Goal: Task Accomplishment & Management: Manage account settings

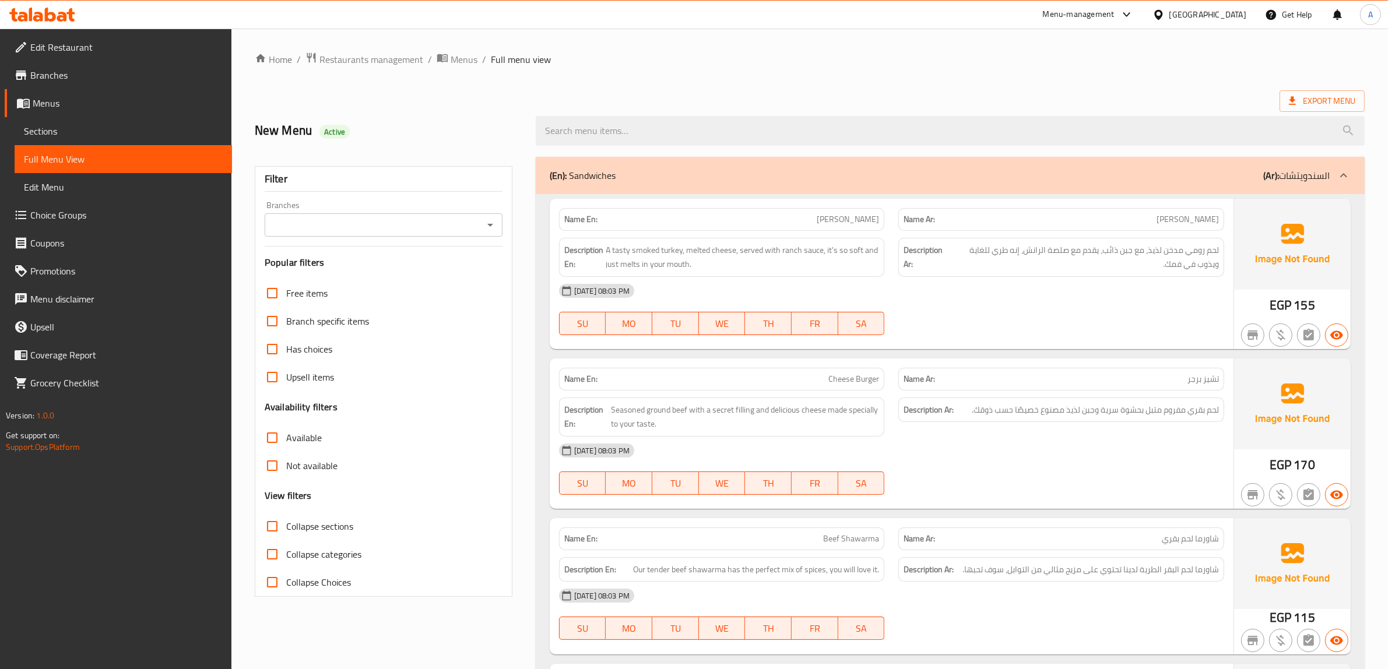
click at [1169, 17] on div at bounding box center [1160, 14] width 17 height 13
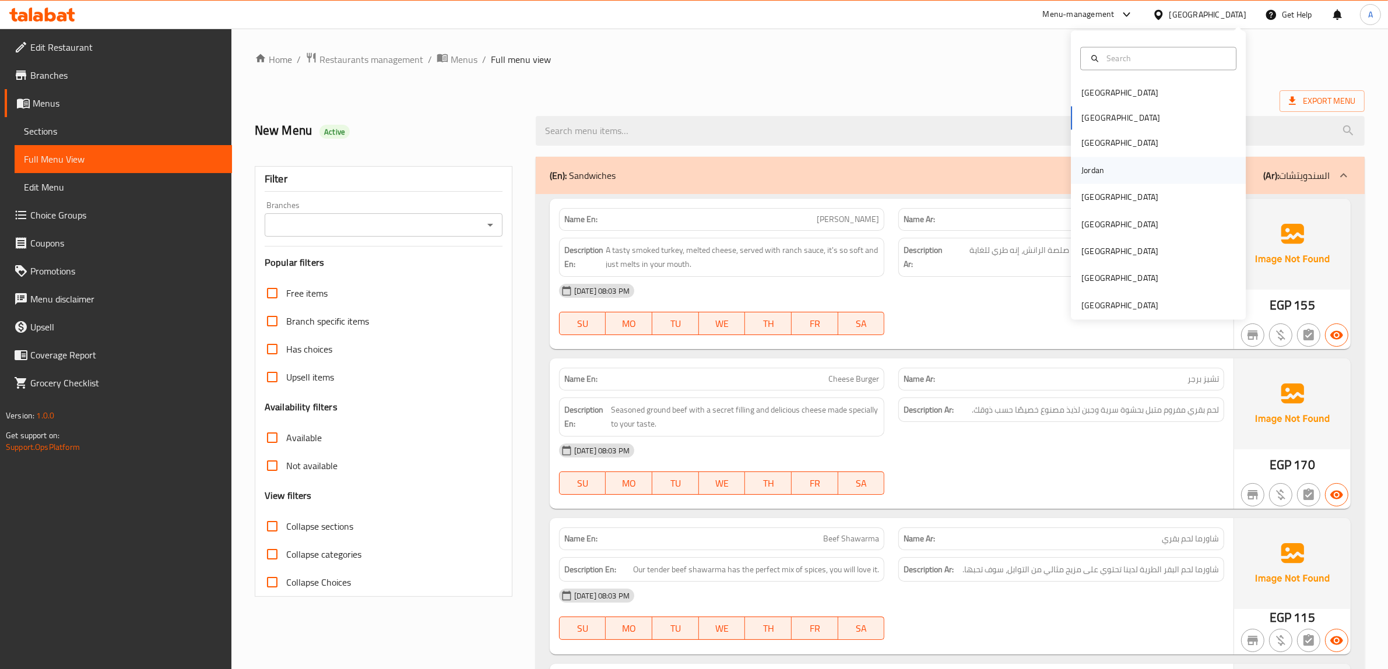
click at [1106, 168] on div "Jordan" at bounding box center [1158, 170] width 175 height 27
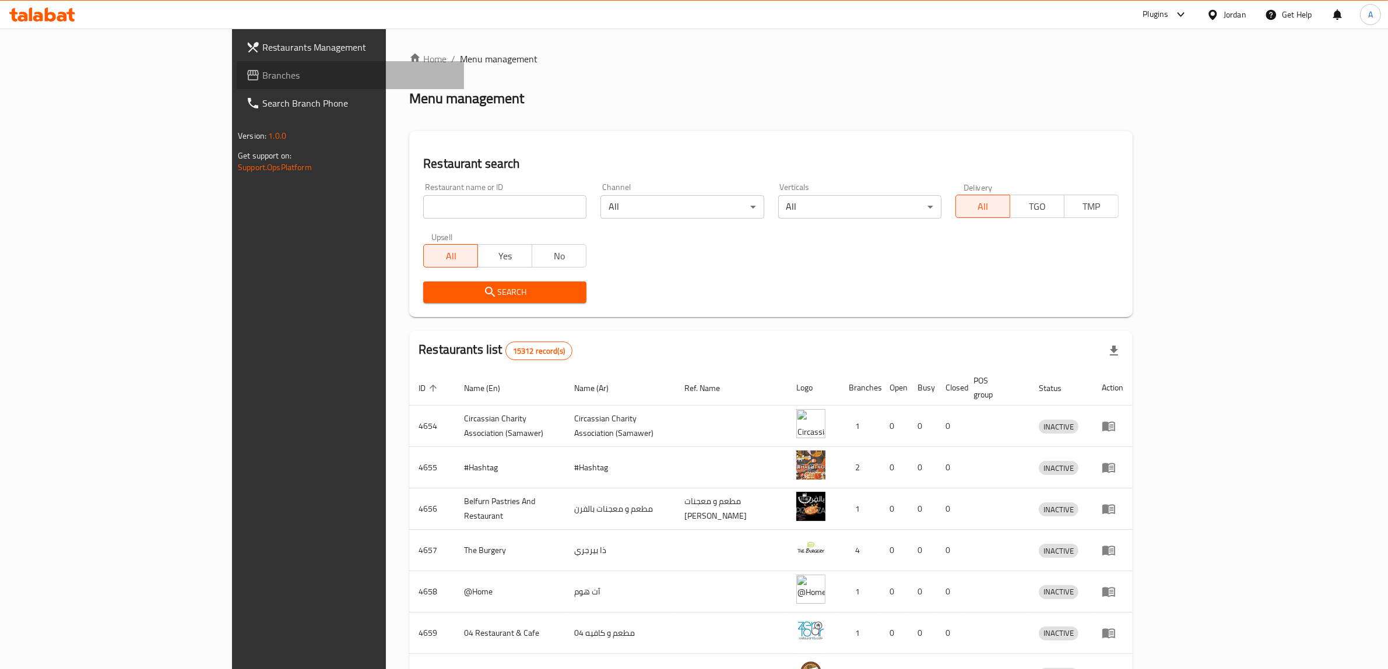
click at [262, 82] on span "Branches" at bounding box center [358, 75] width 192 height 14
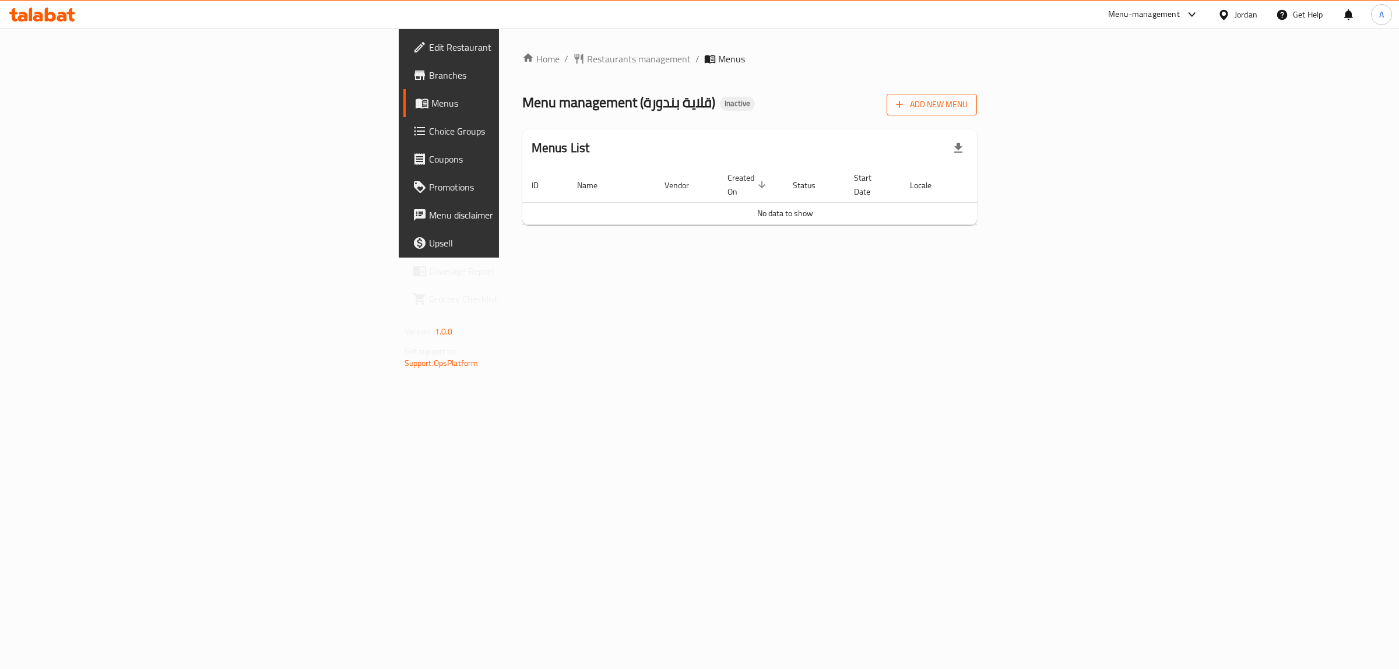
click at [977, 94] on button "Add New Menu" at bounding box center [932, 105] width 90 height 22
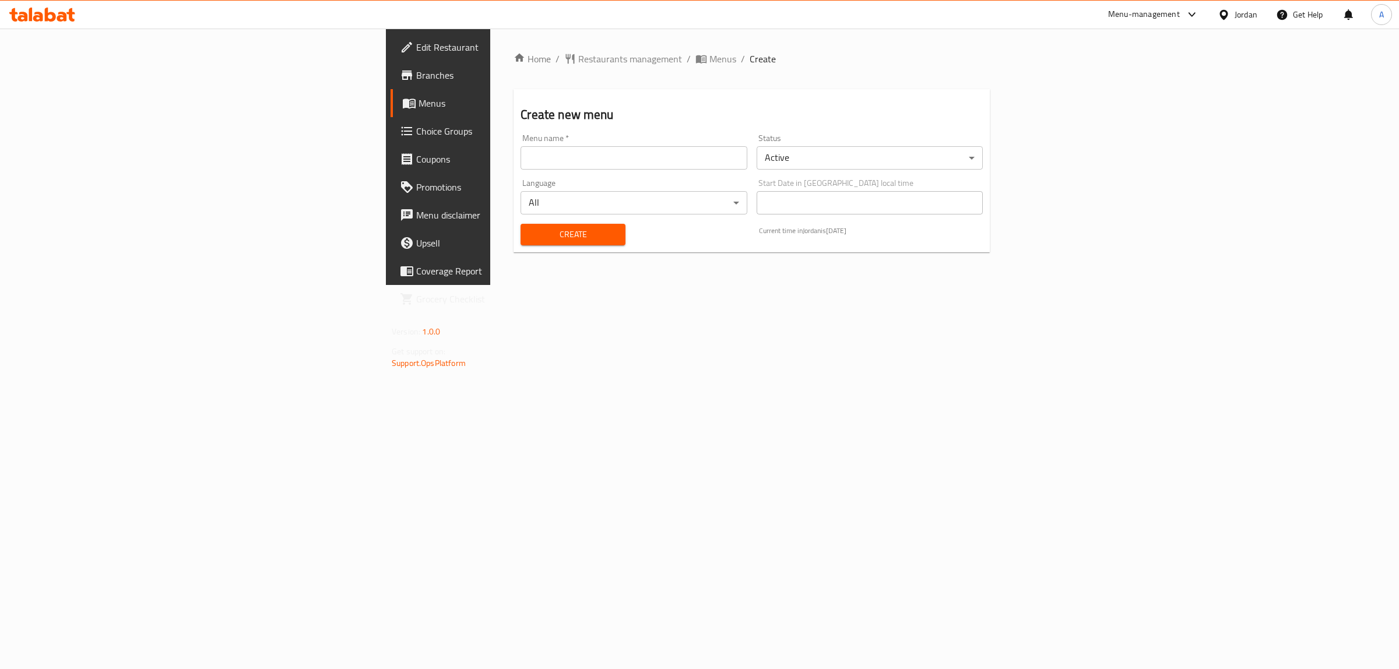
click at [521, 153] on input "text" at bounding box center [634, 157] width 226 height 23
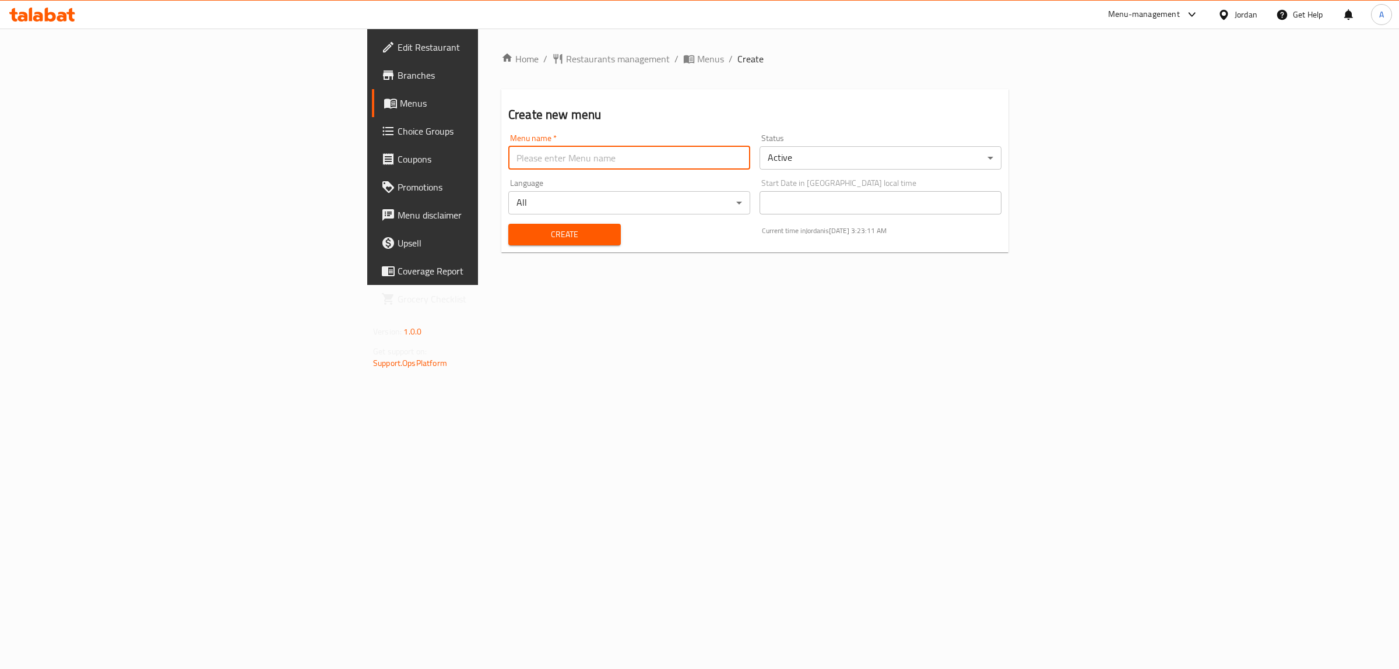
type input "1"
click at [508, 244] on button "Create" at bounding box center [564, 235] width 112 height 22
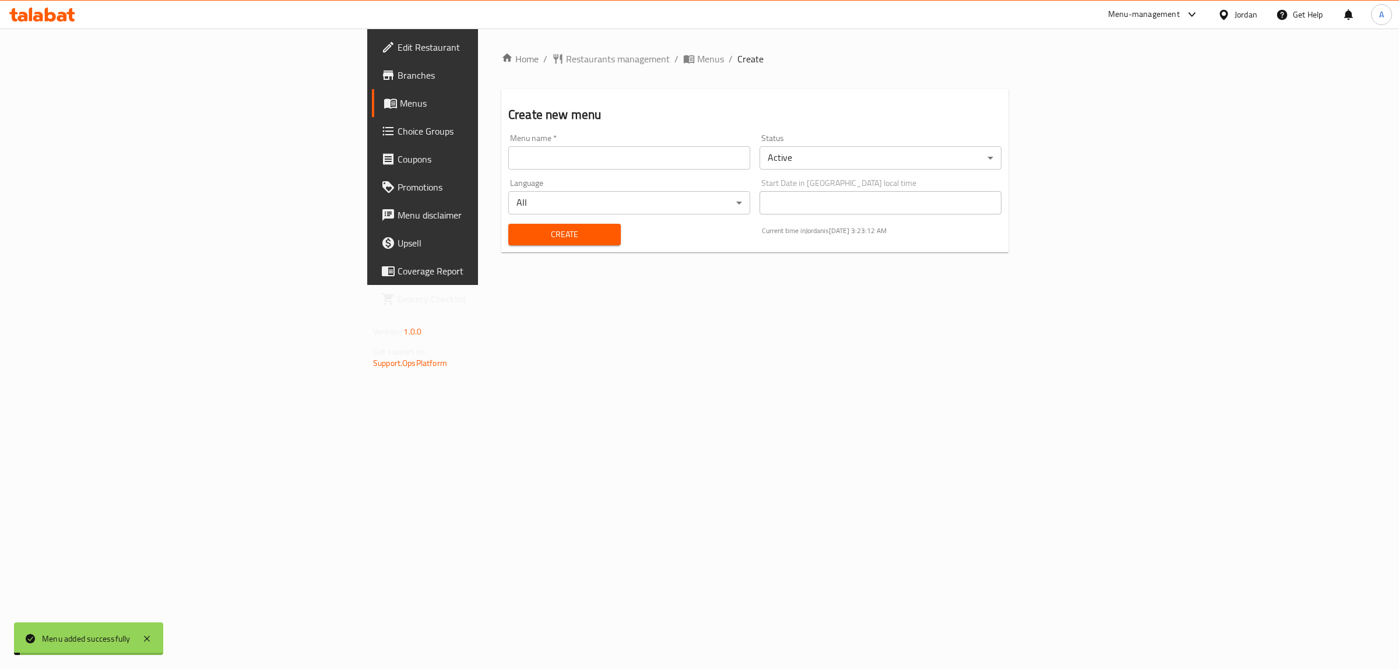
click at [372, 115] on link "Menus" at bounding box center [486, 103] width 229 height 28
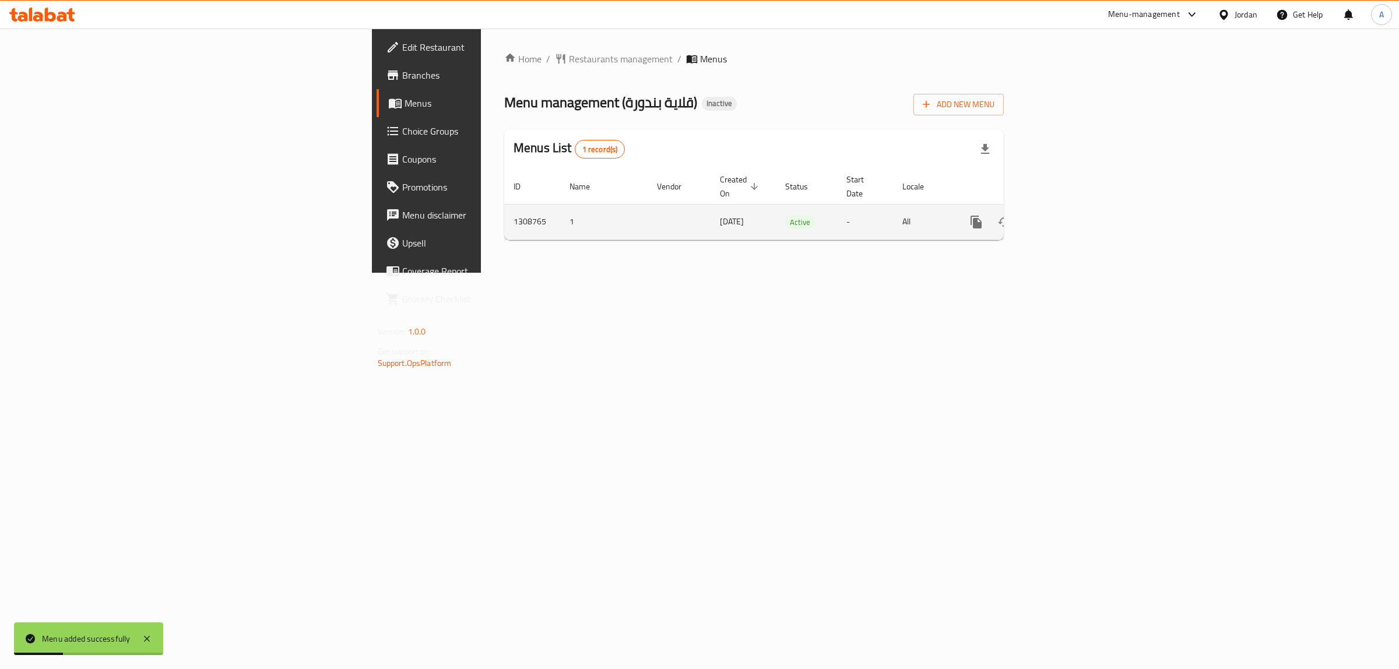
click at [1066, 217] on icon "enhanced table" at bounding box center [1060, 222] width 10 height 10
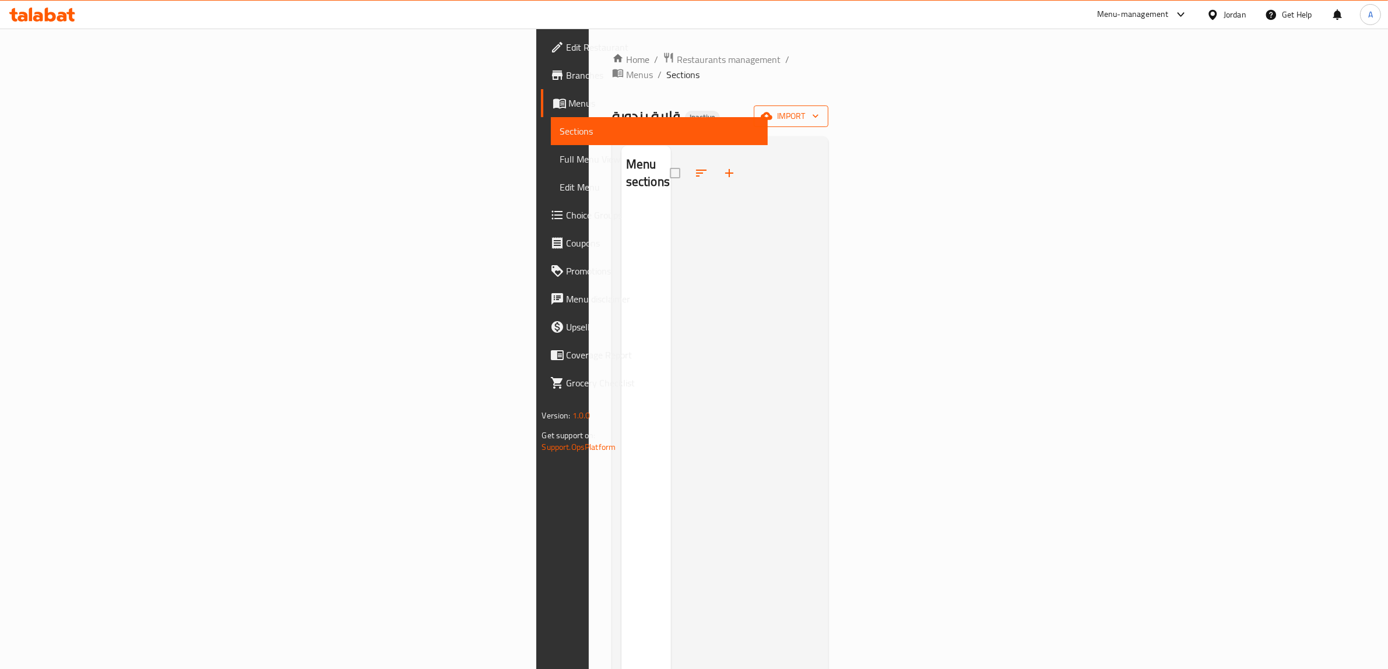
click at [819, 109] on span "import" at bounding box center [791, 116] width 56 height 15
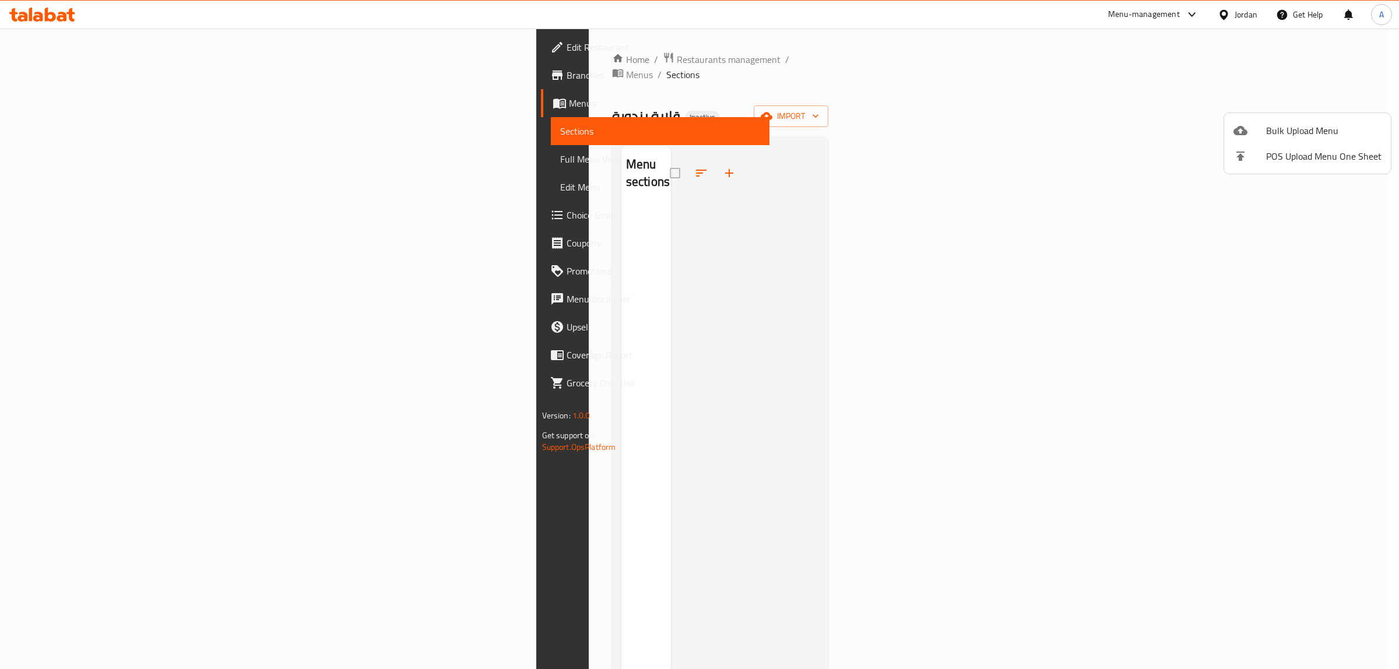
click at [1240, 132] on icon at bounding box center [1240, 131] width 14 height 14
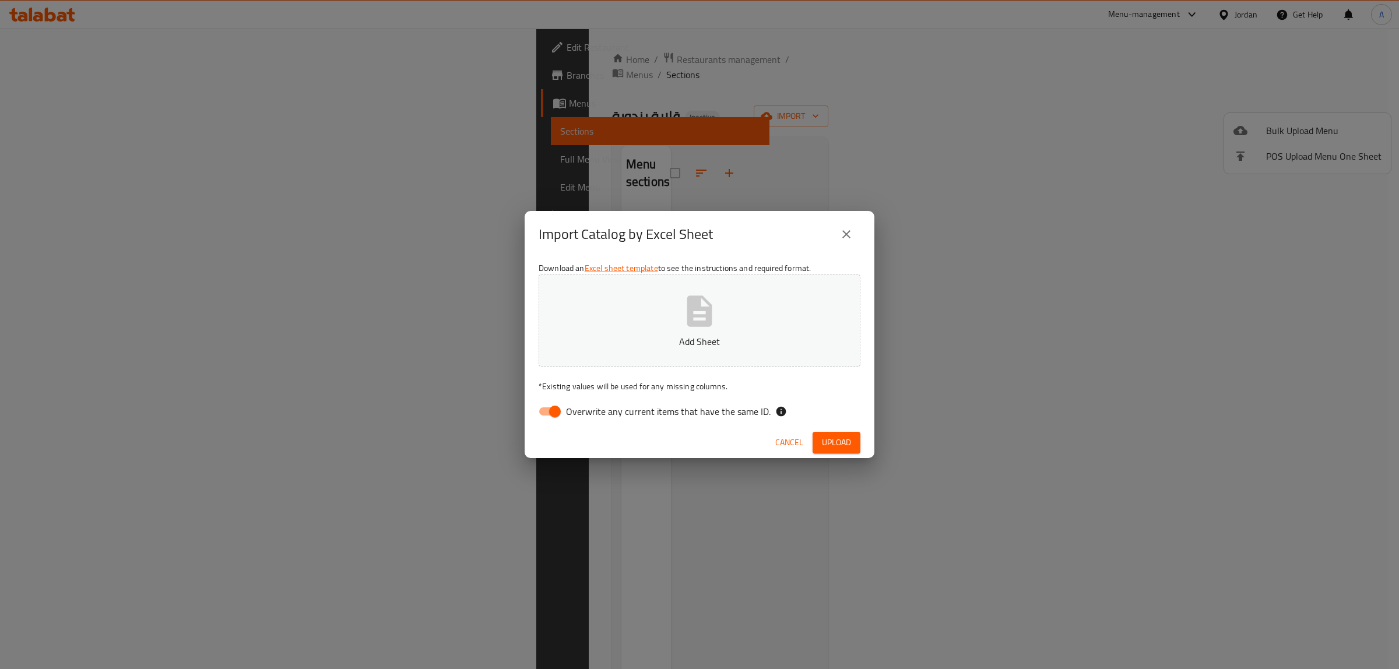
click at [647, 416] on span "Overwrite any current items that have the same ID." at bounding box center [668, 412] width 205 height 14
click at [588, 416] on input "Overwrite any current items that have the same ID." at bounding box center [555, 411] width 66 height 22
checkbox input "false"
click at [636, 344] on p "Add Sheet" at bounding box center [700, 342] width 286 height 14
click at [820, 445] on button "Upload" at bounding box center [837, 443] width 48 height 22
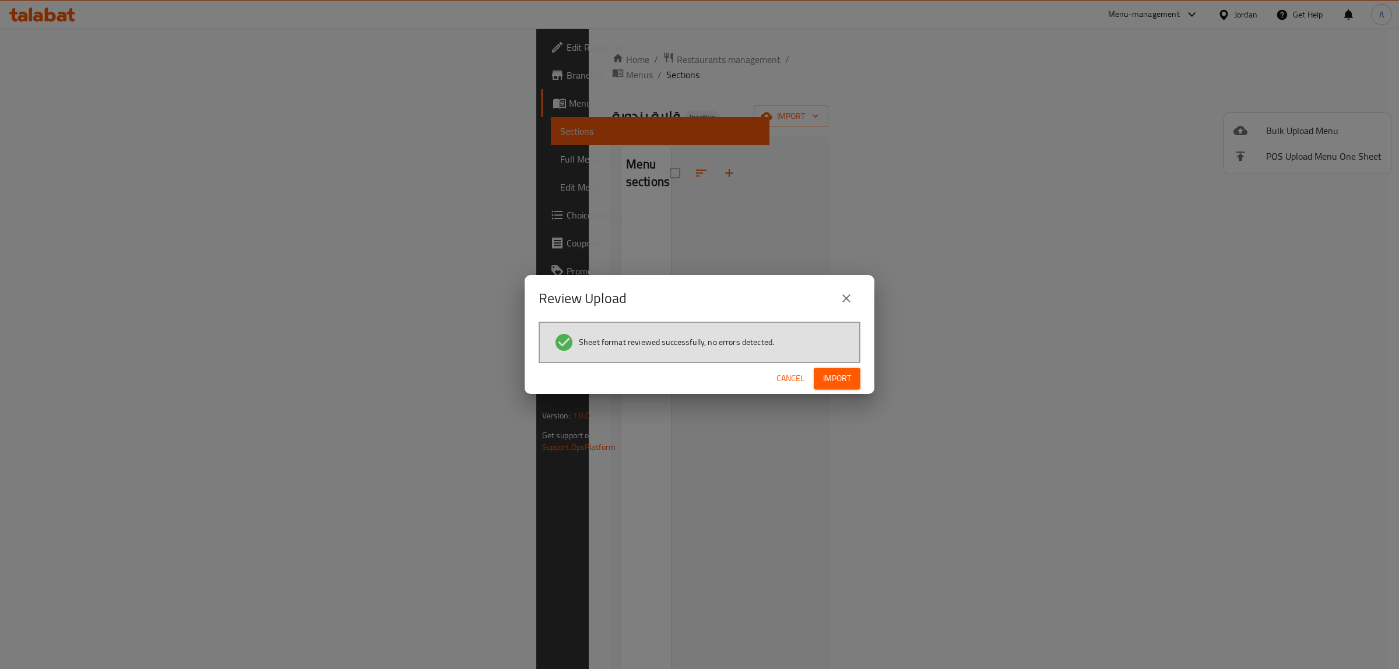
click at [846, 382] on span "Import" at bounding box center [837, 378] width 28 height 15
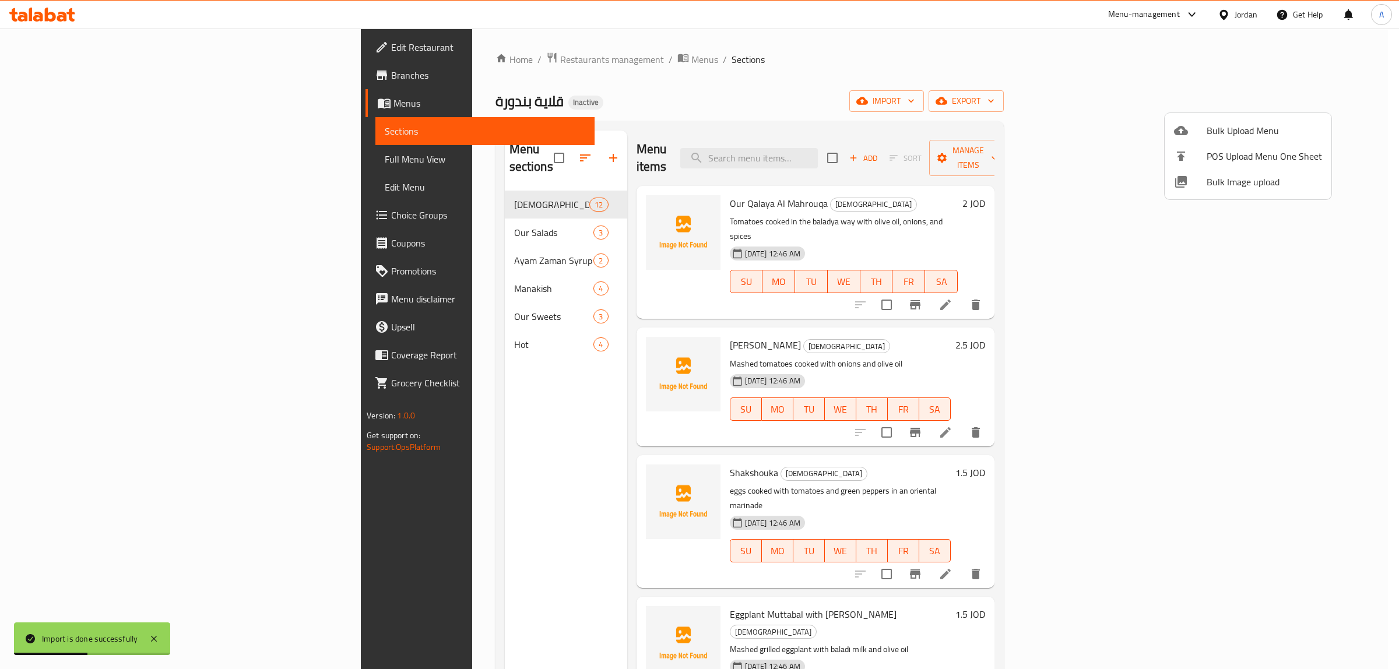
click at [416, 365] on div at bounding box center [699, 334] width 1399 height 669
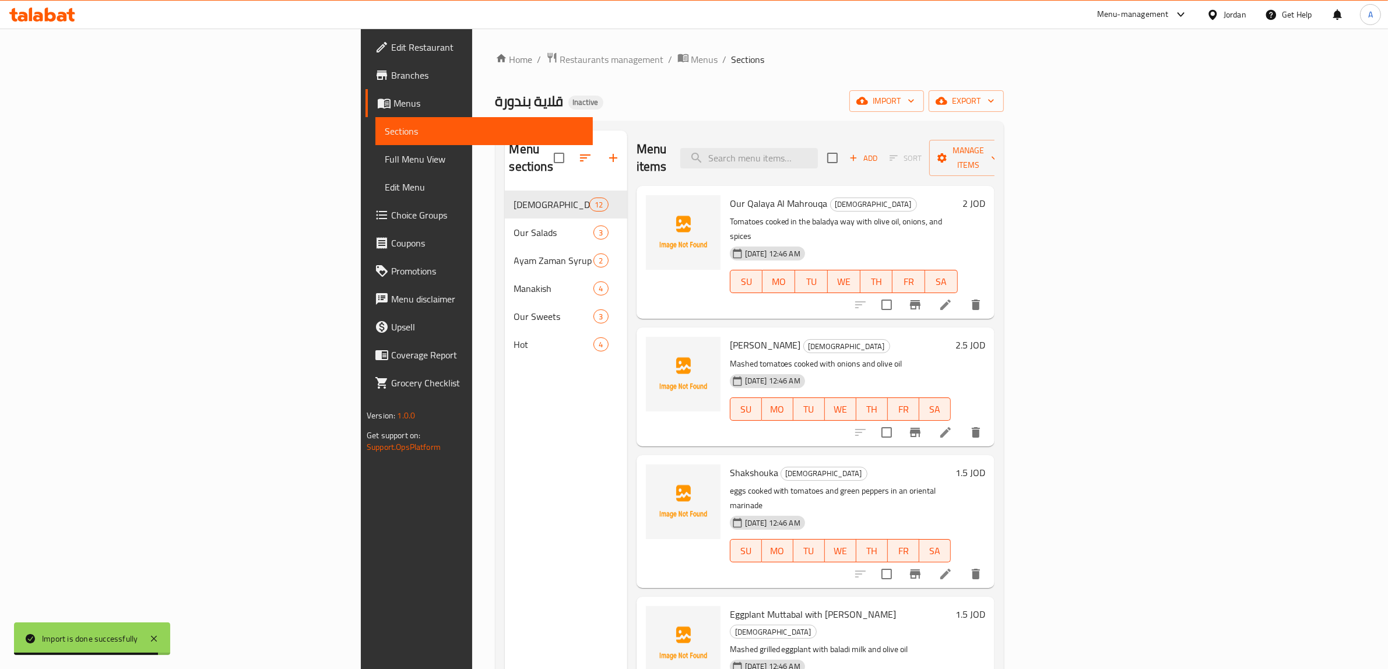
click at [385, 165] on span "Full Menu View" at bounding box center [484, 159] width 199 height 14
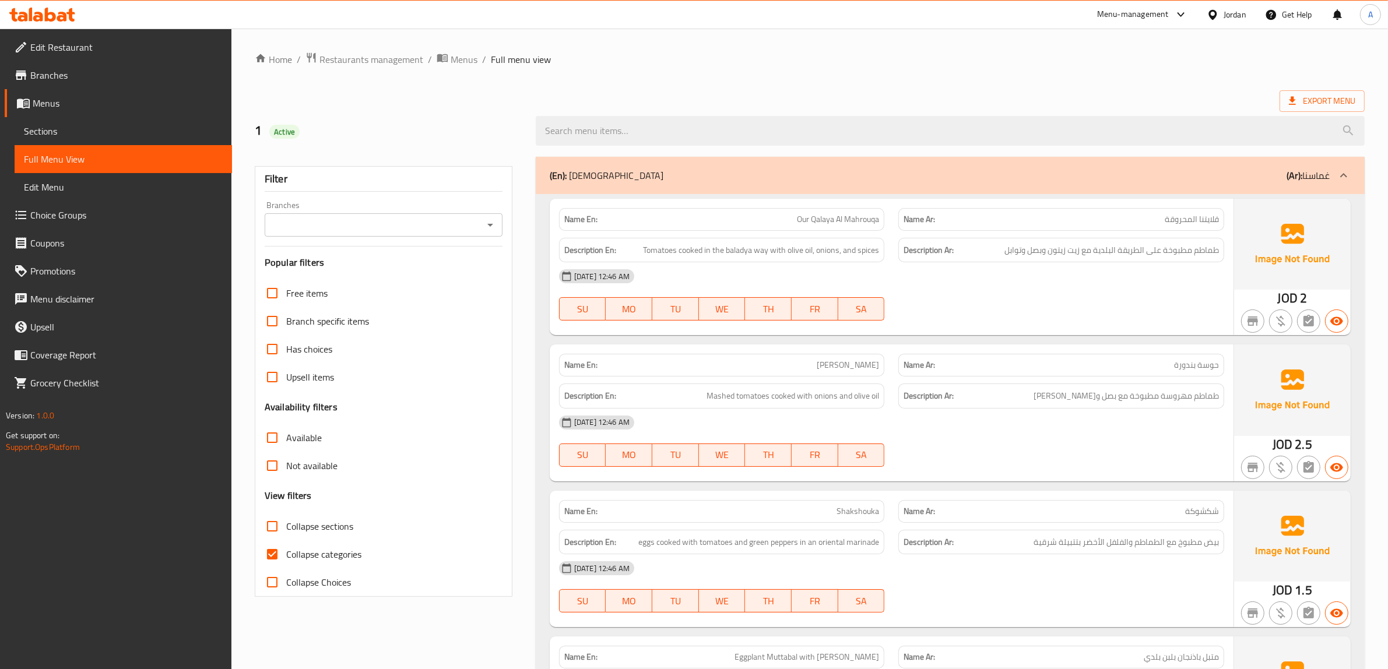
click at [332, 552] on span "Collapse categories" at bounding box center [323, 554] width 75 height 14
click at [286, 552] on input "Collapse categories" at bounding box center [272, 554] width 28 height 28
checkbox input "false"
click at [810, 92] on div "Export Menu" at bounding box center [810, 101] width 1110 height 22
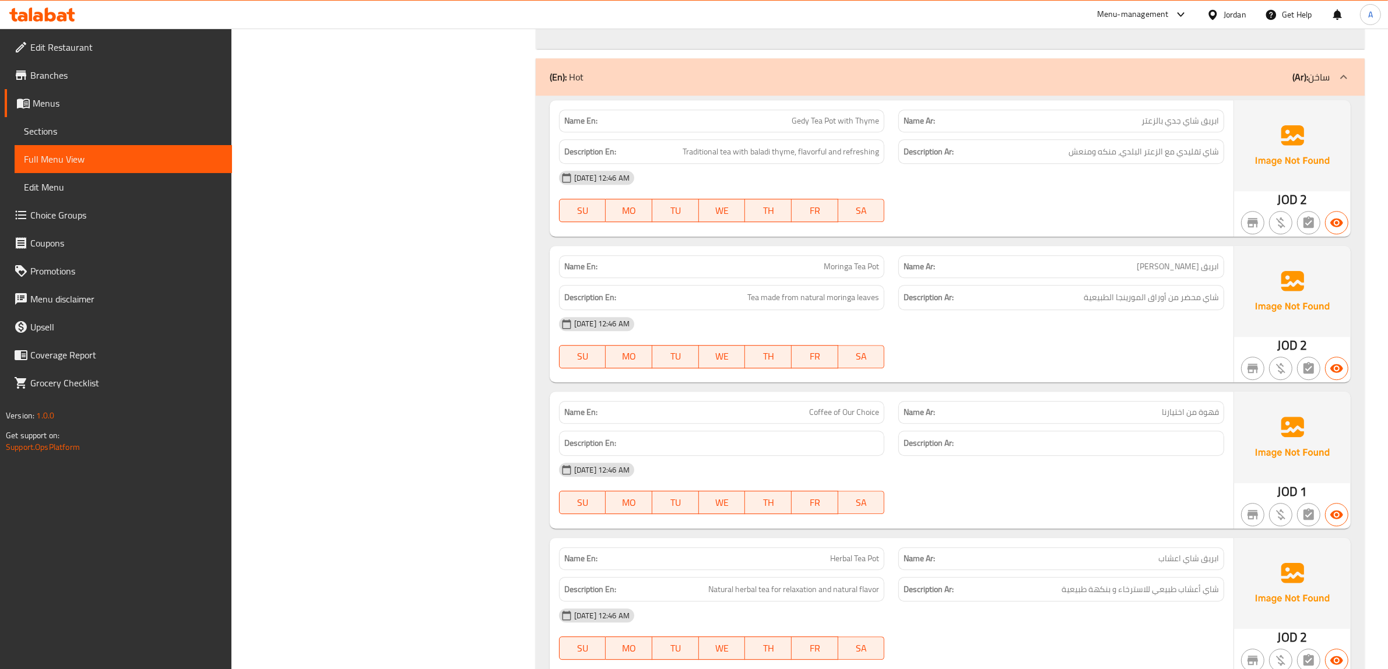
scroll to position [4037, 0]
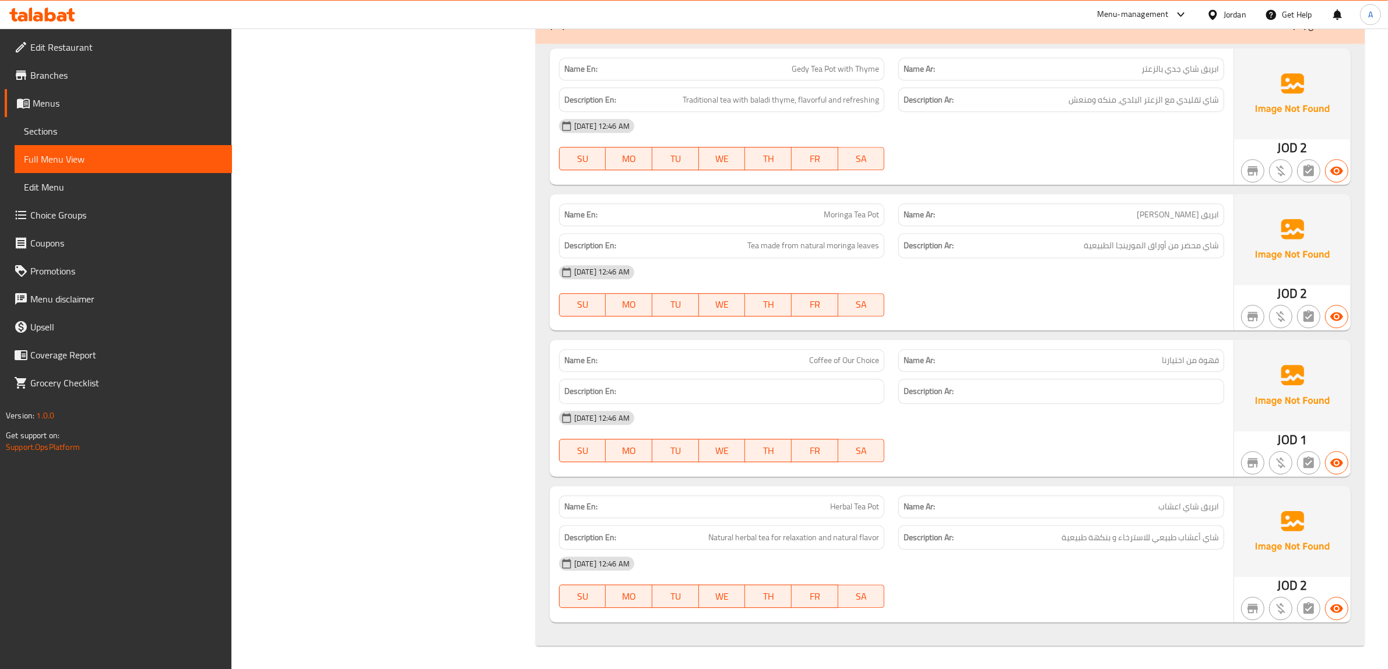
click at [92, 51] on span "Edit Restaurant" at bounding box center [126, 47] width 192 height 14
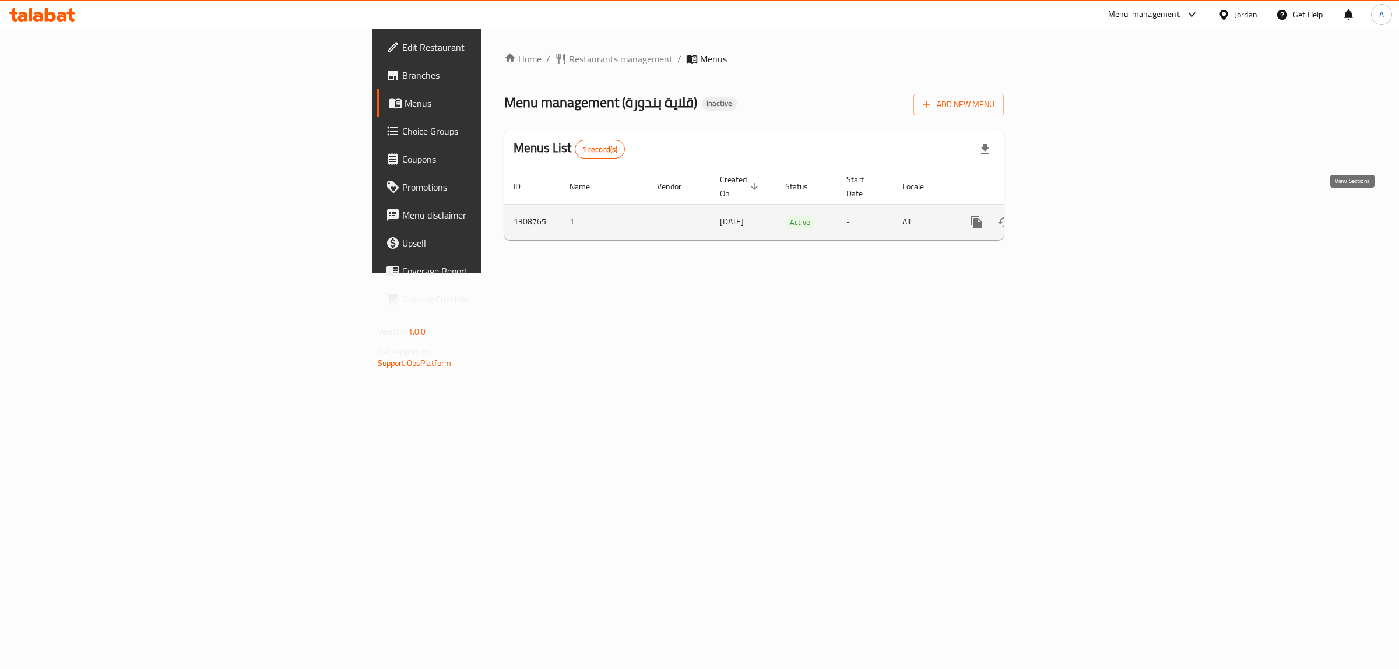
click at [1067, 215] on icon "enhanced table" at bounding box center [1060, 222] width 14 height 14
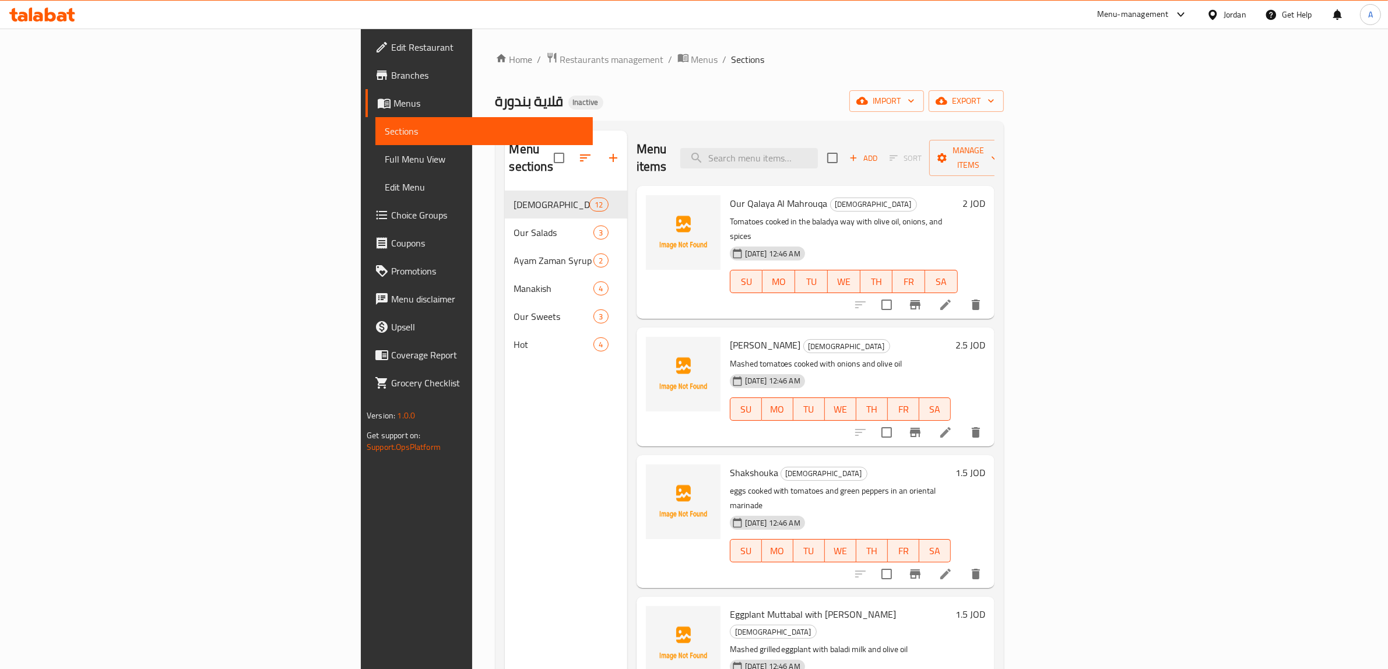
click at [505, 379] on div "Menu sections Ghamsna 12 Our Salads 3 Ayam Zaman Syrup 2 Manakish 4 Our Sweets …" at bounding box center [566, 465] width 122 height 669
click at [385, 164] on span "Full Menu View" at bounding box center [484, 159] width 199 height 14
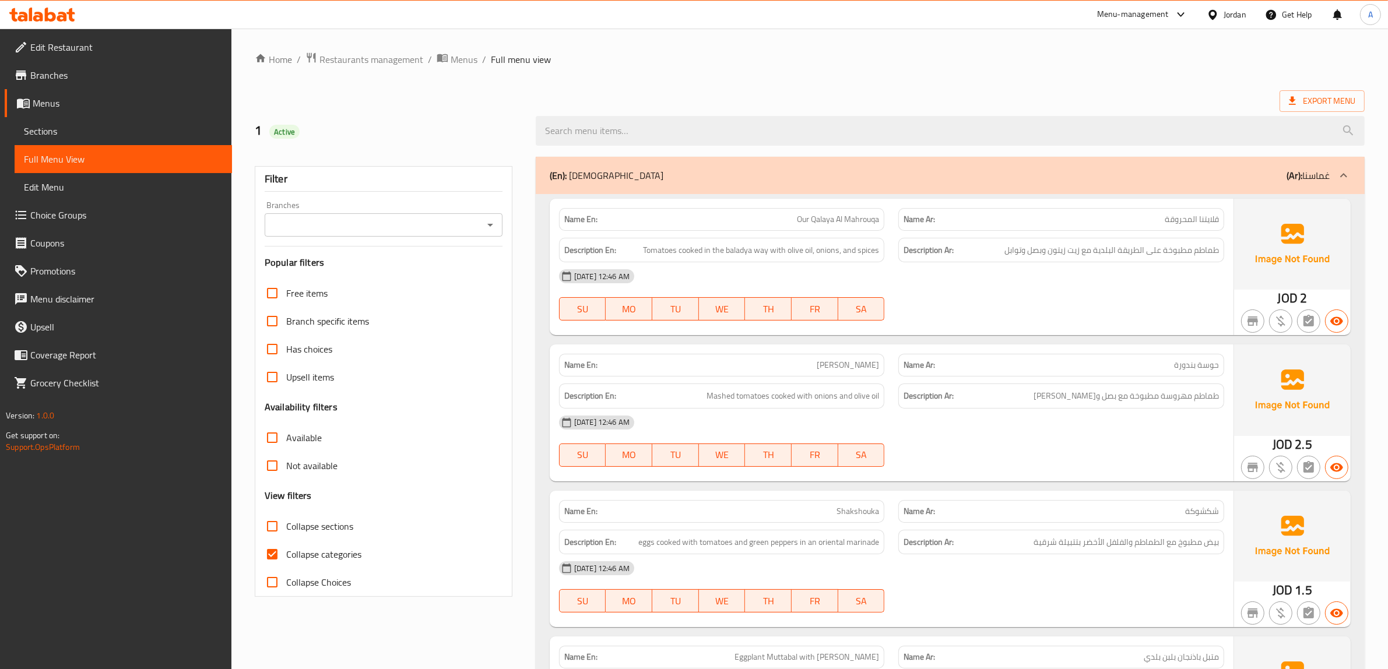
click at [362, 552] on div "Collapse categories" at bounding box center [384, 554] width 238 height 28
click at [339, 550] on span "Collapse categories" at bounding box center [323, 554] width 75 height 14
click at [286, 550] on input "Collapse categories" at bounding box center [272, 554] width 28 height 28
checkbox input "false"
click at [744, 413] on div "29-08-2025 12:46 AM" at bounding box center [891, 423] width 679 height 28
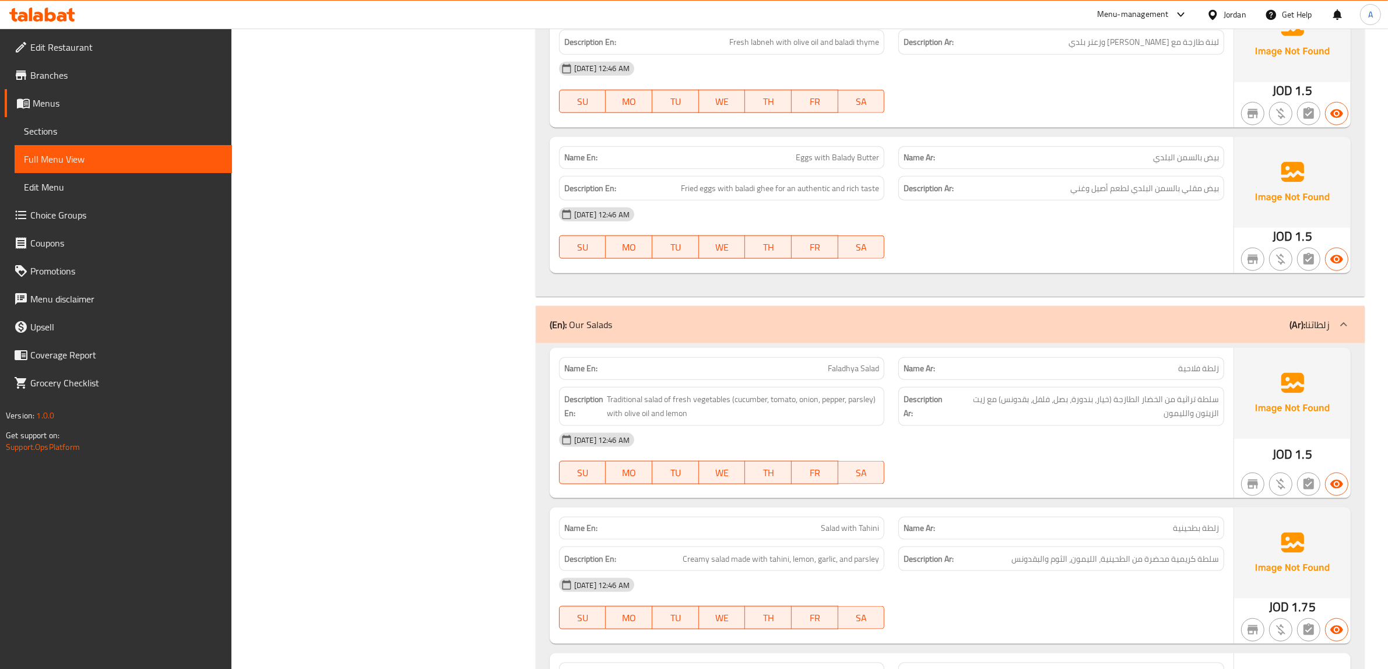
scroll to position [1676, 0]
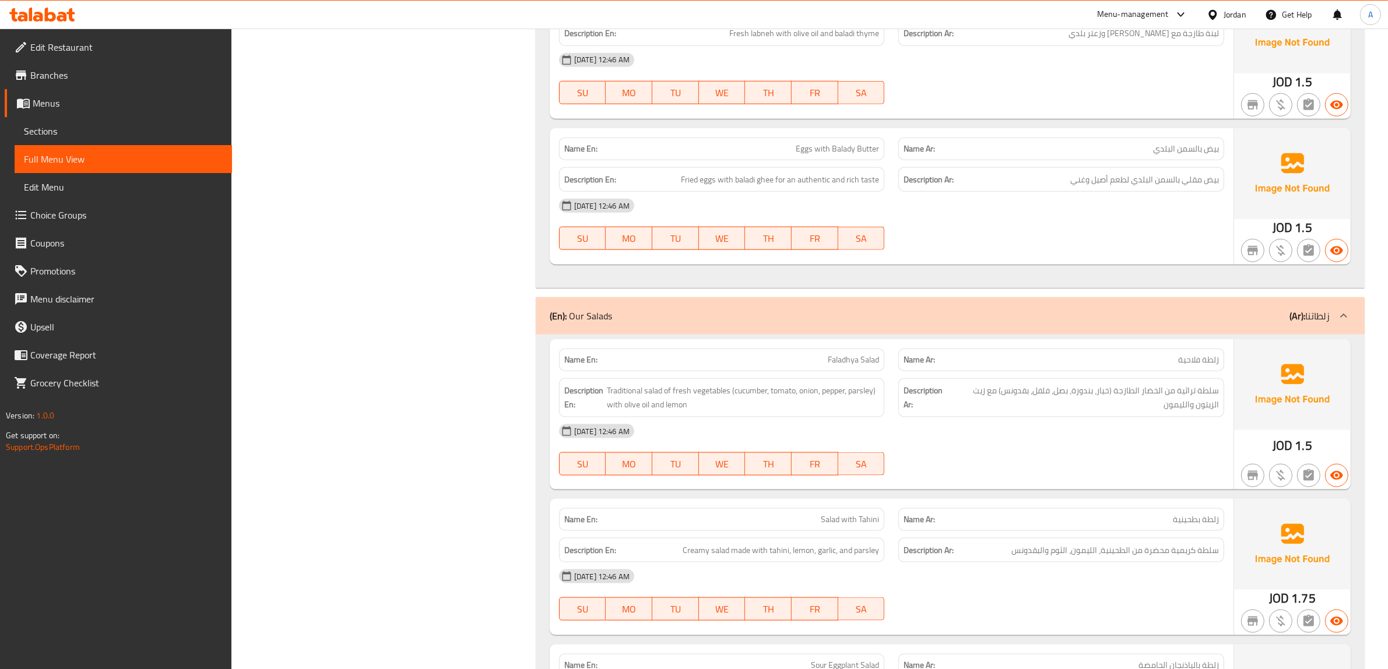
click at [852, 363] on span "Faladhya Salad" at bounding box center [853, 360] width 51 height 12
copy span "Faladhya Salad"
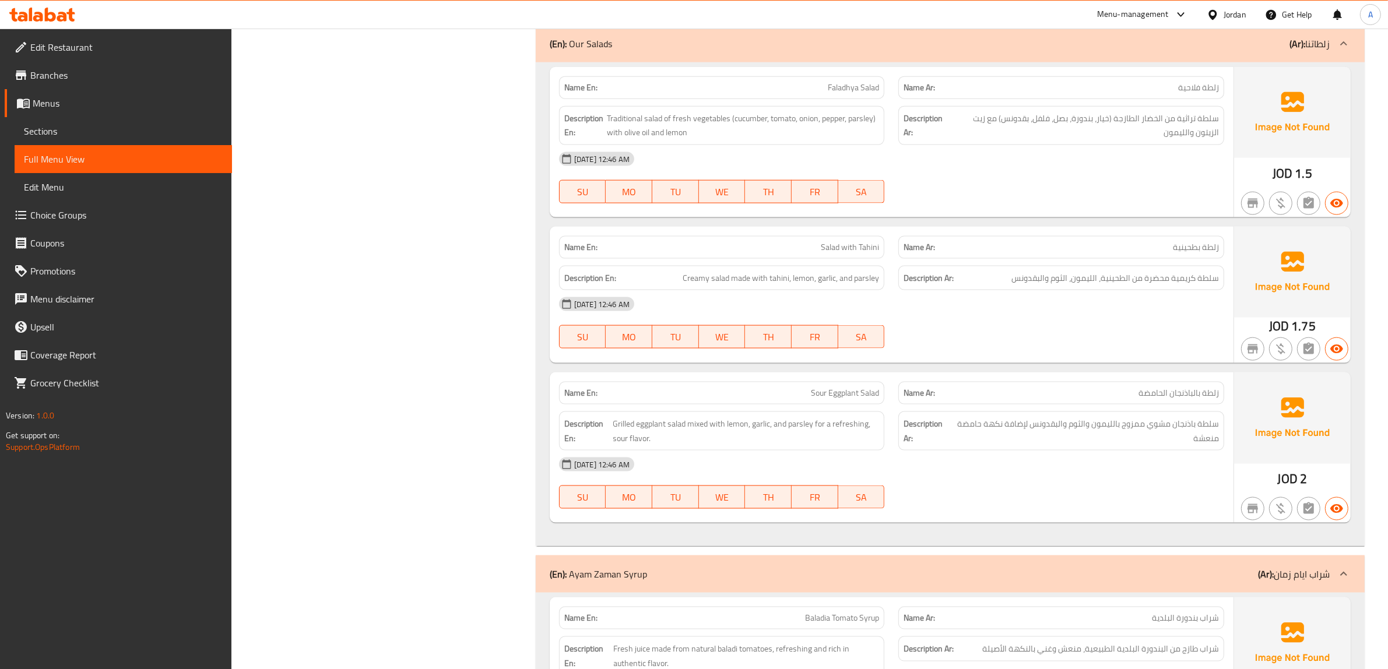
scroll to position [1967, 0]
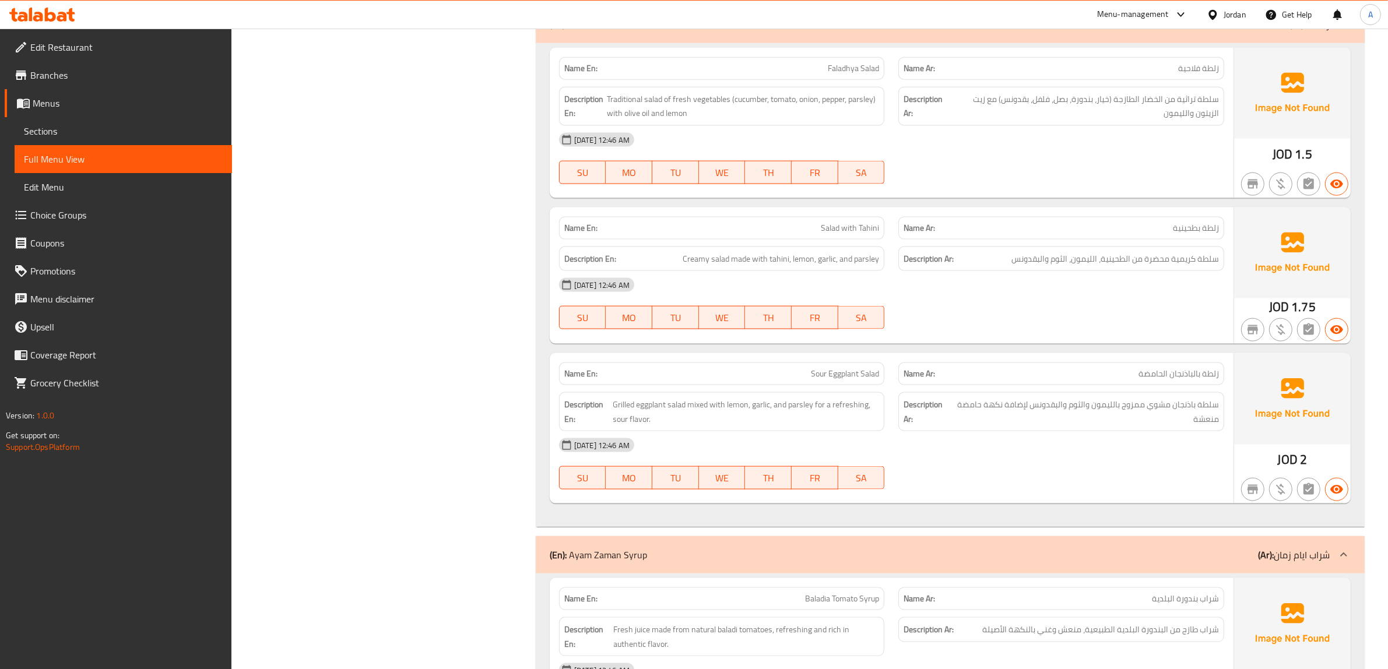
drag, startPoint x: 476, startPoint y: 263, endPoint x: 1196, endPoint y: 61, distance: 747.2
click at [1196, 62] on span "زلطة فلاحية" at bounding box center [1198, 68] width 41 height 12
copy span "زلطة فلاحية"
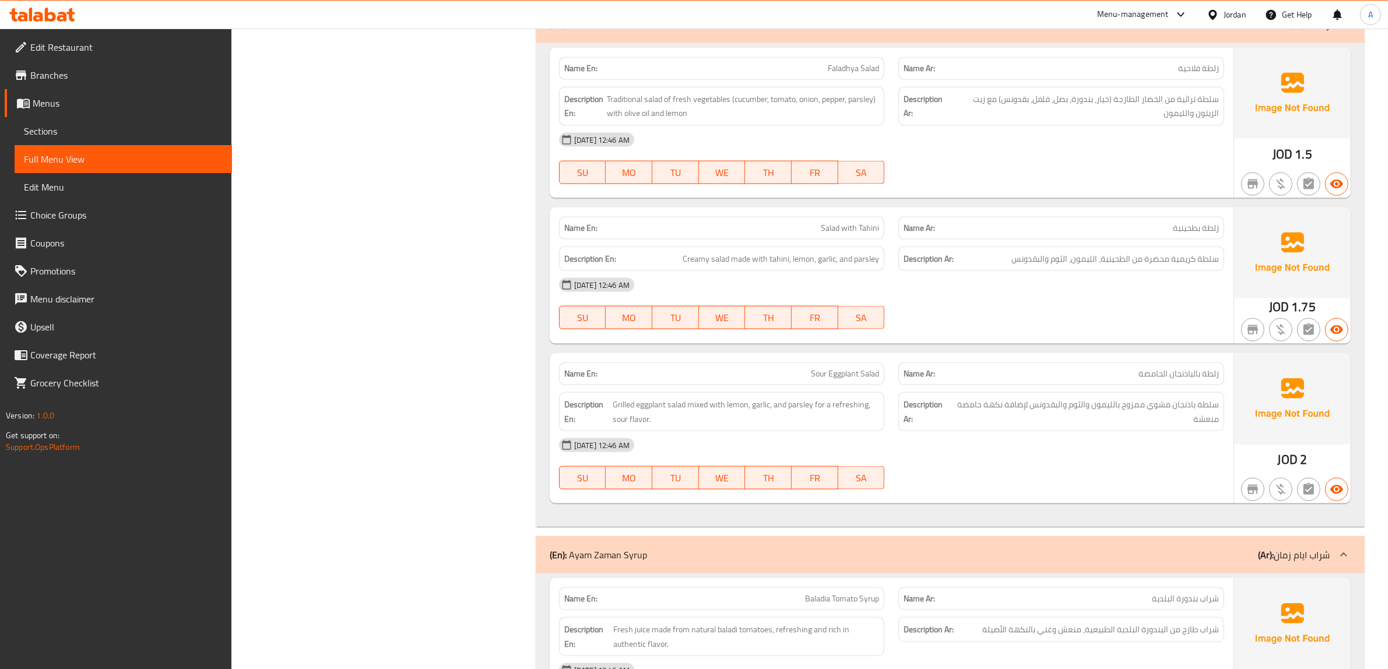
click at [455, 282] on div "Filter Branches Branches Popular filters Free items Branch specific items Has c…" at bounding box center [388, 449] width 281 height 4532
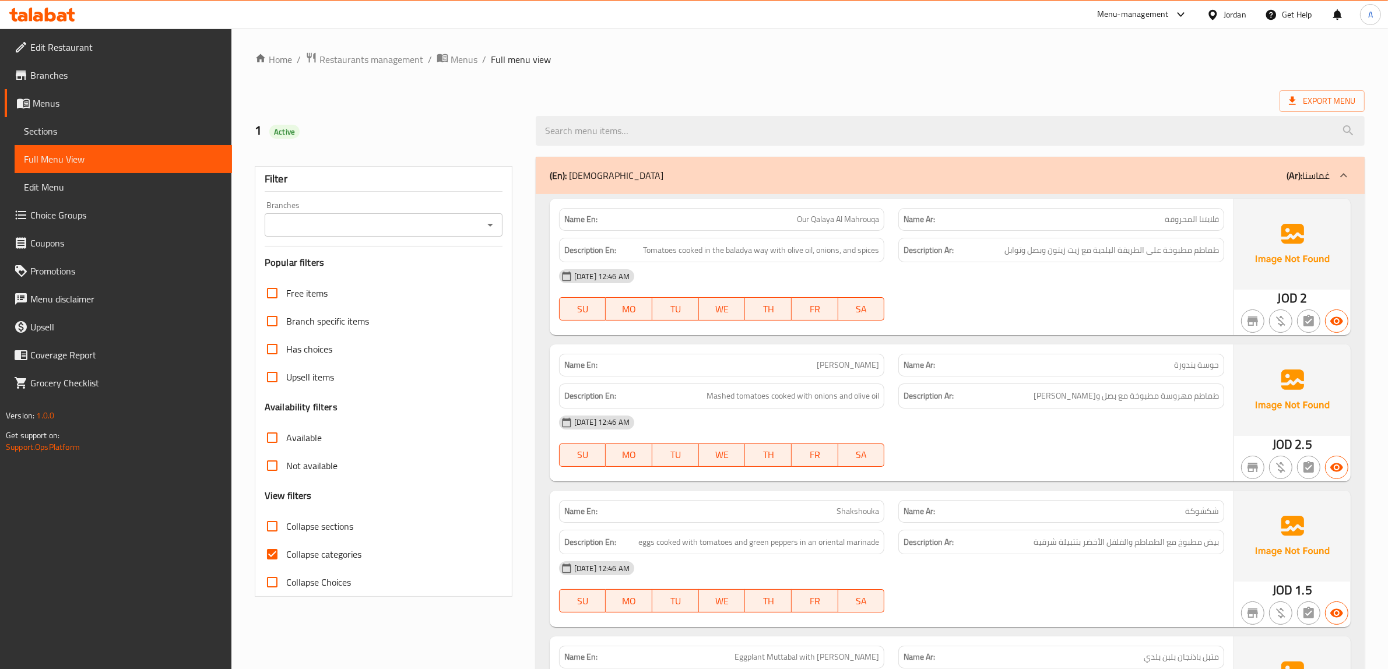
click at [59, 121] on link "Sections" at bounding box center [123, 131] width 217 height 28
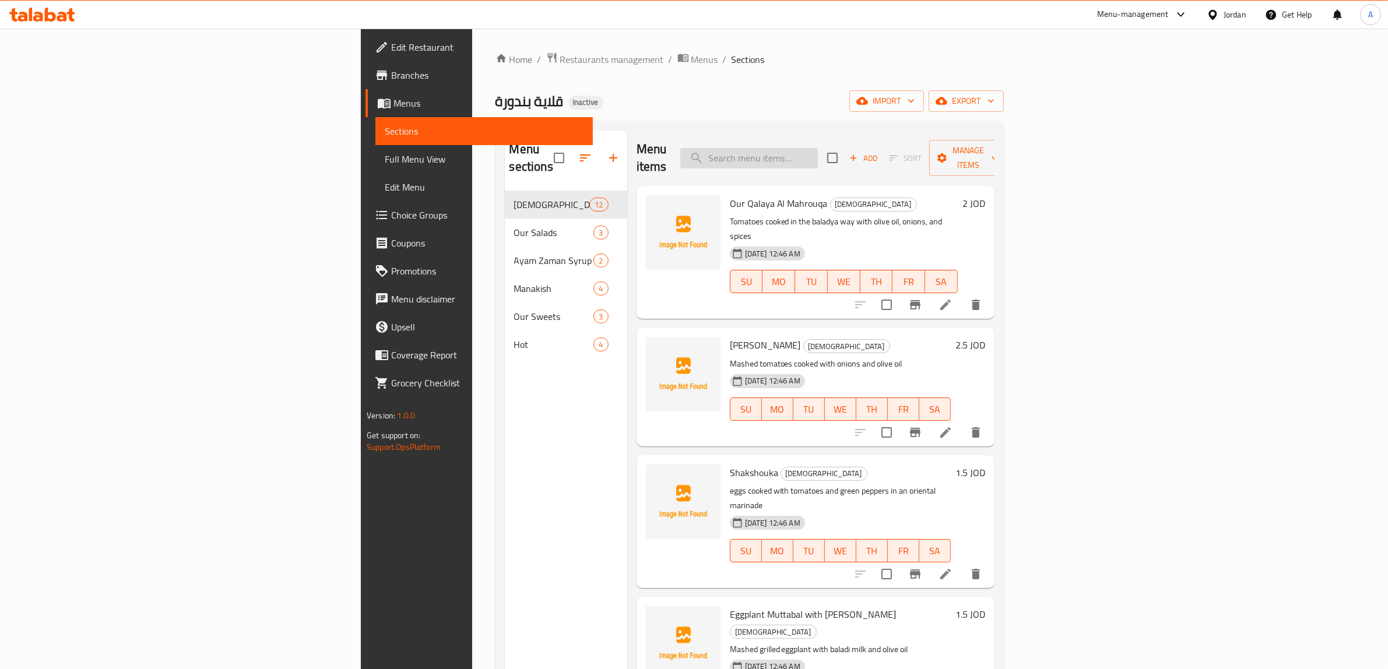
click at [818, 153] on input "search" at bounding box center [749, 158] width 138 height 20
paste input "Faladhya Salad"
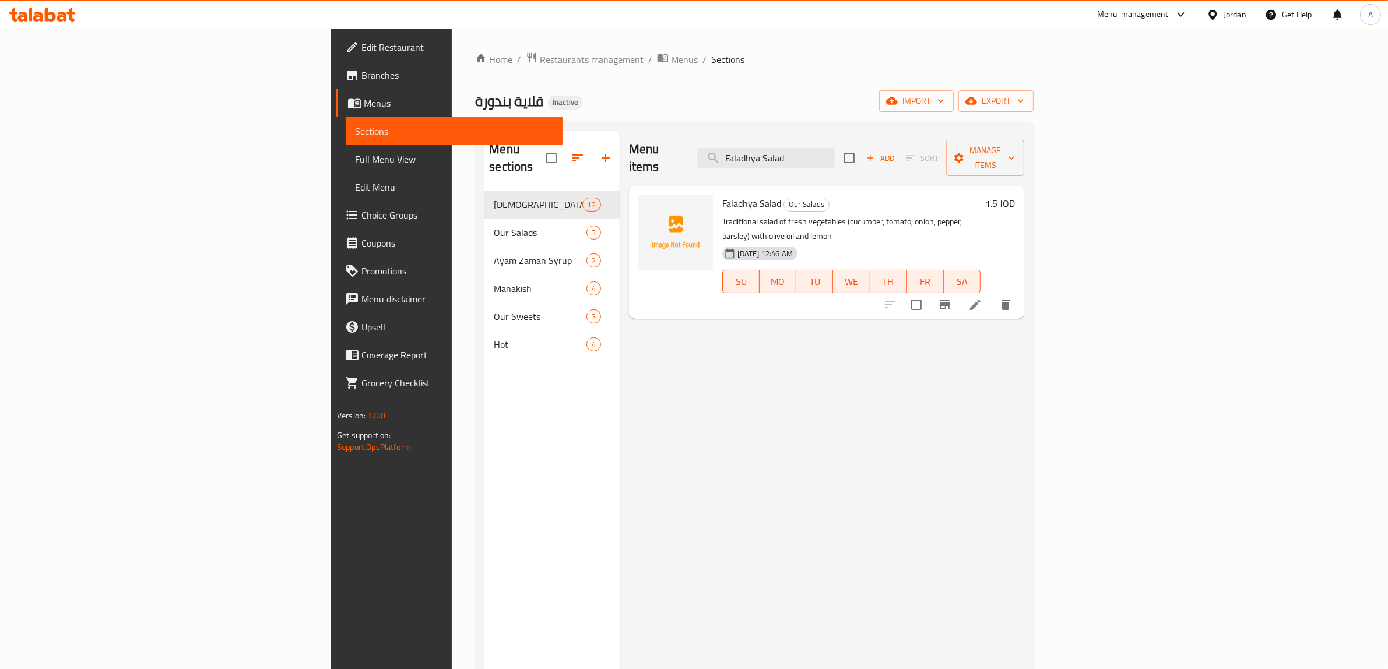
type input "Faladhya Salad"
click at [982, 298] on icon at bounding box center [975, 305] width 14 height 14
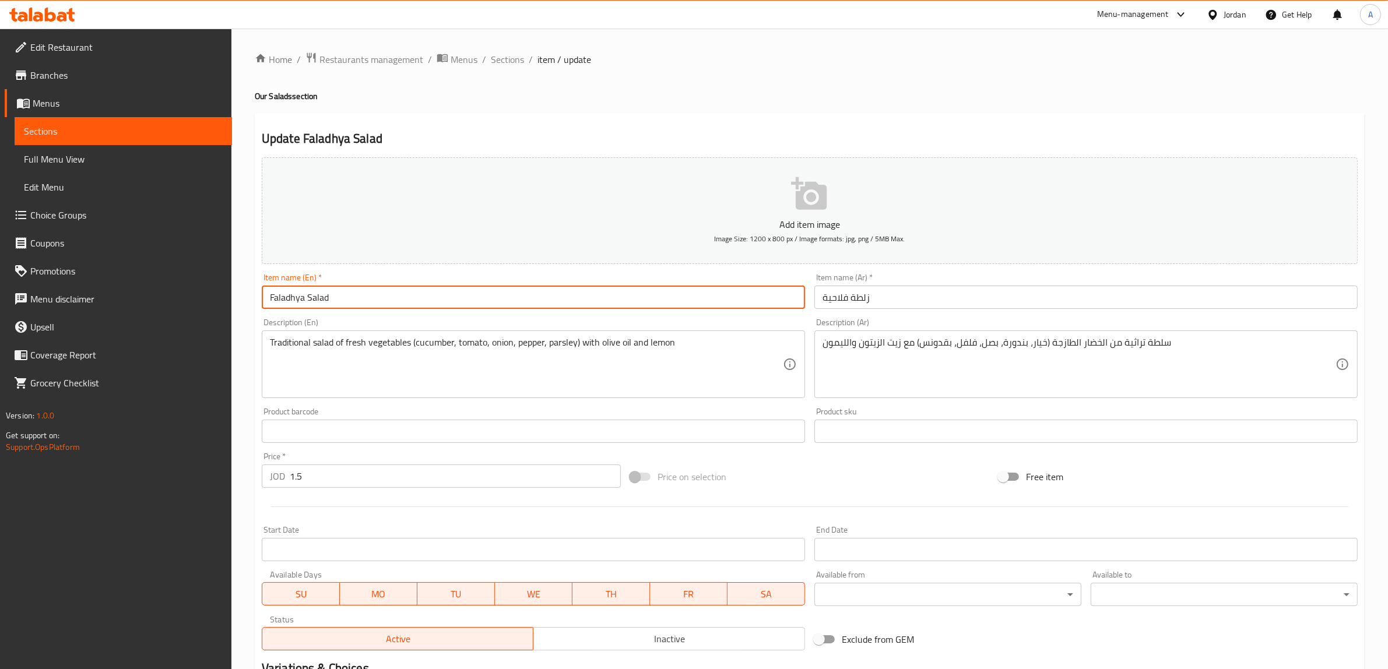
click at [296, 296] on input "Faladhya Salad" at bounding box center [533, 297] width 543 height 23
type input "Falahya Salad"
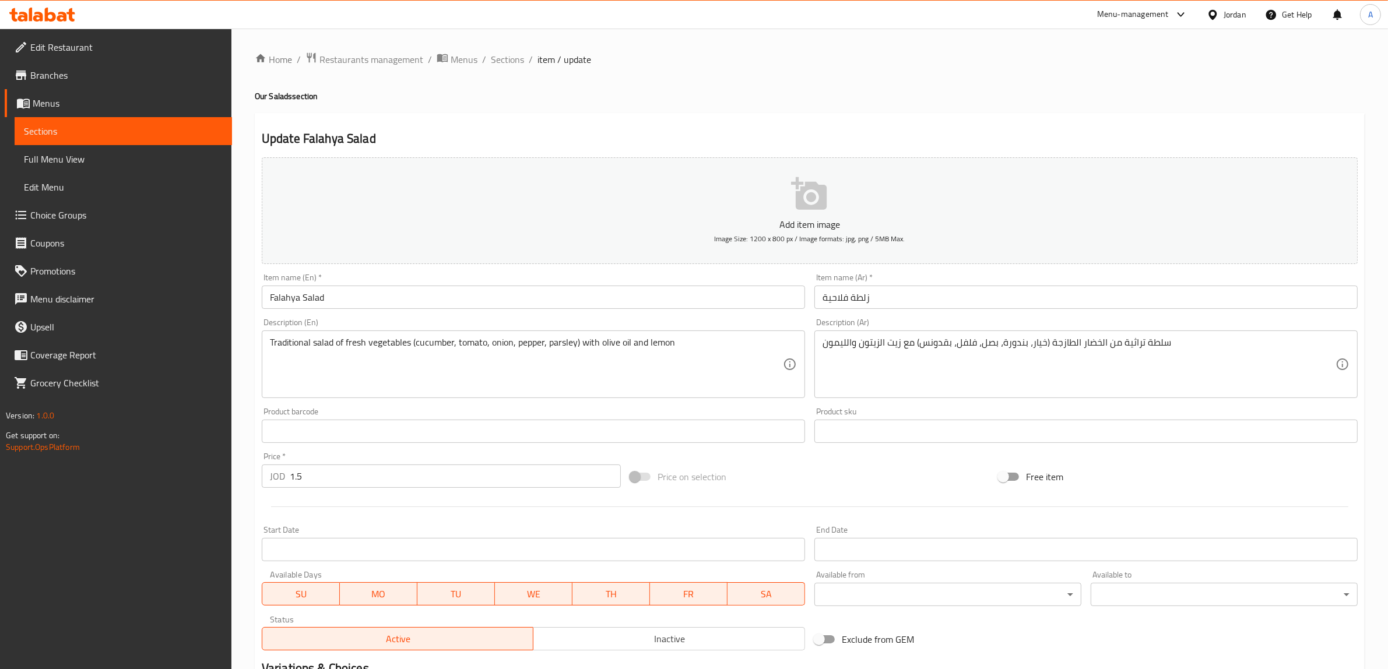
click at [617, 126] on div "Update Falahya Salad Add item image Image Size: 1200 x 800 px / Image formats: …" at bounding box center [810, 452] width 1110 height 678
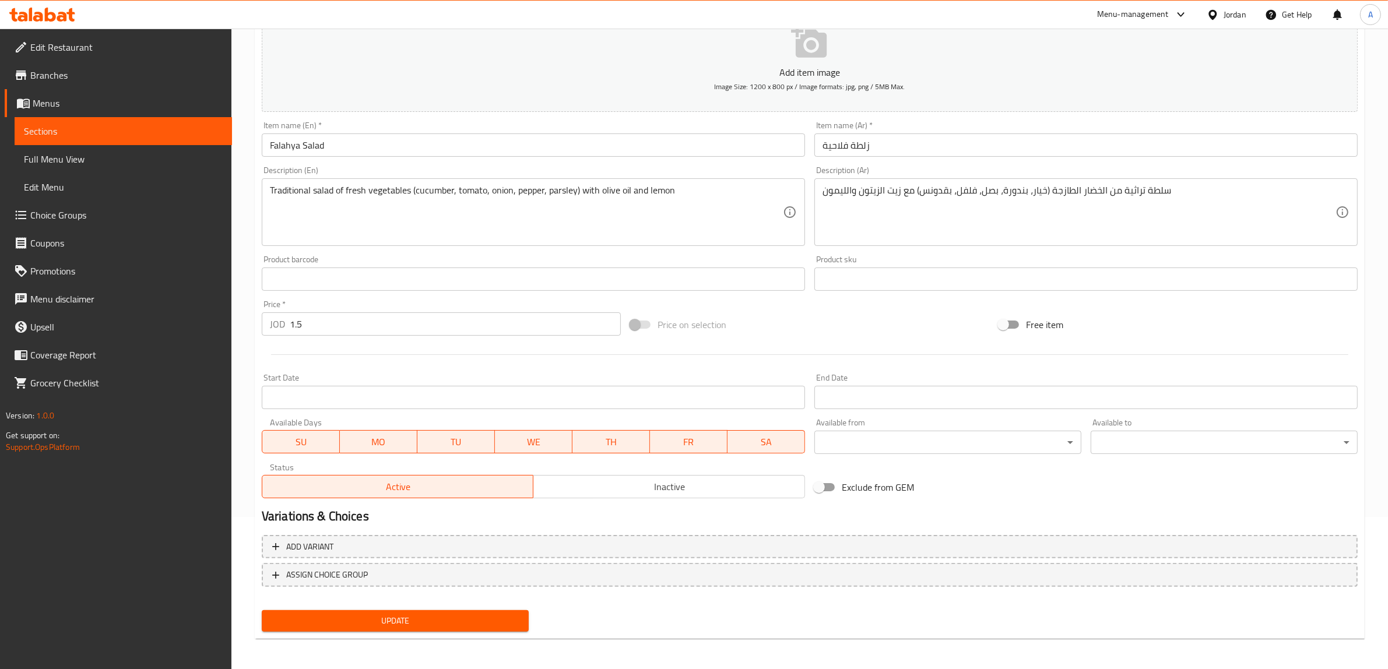
click at [470, 622] on span "Update" at bounding box center [395, 621] width 248 height 15
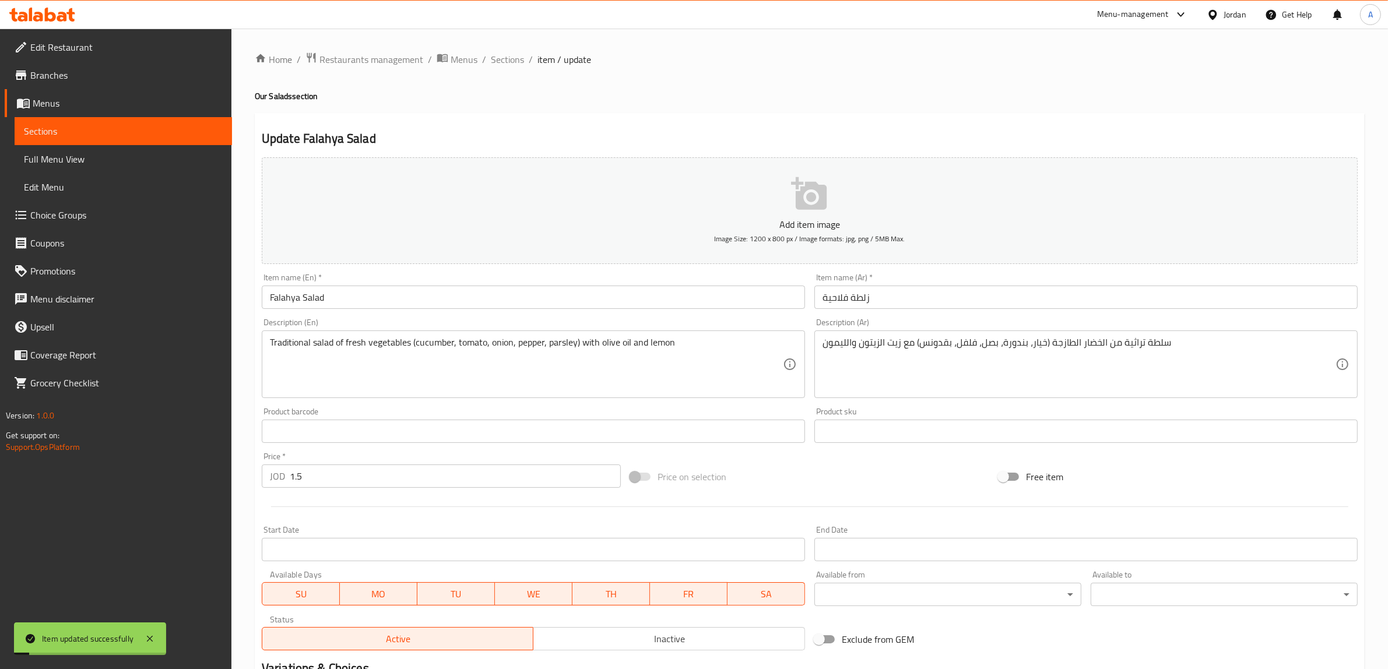
click at [85, 156] on span "Full Menu View" at bounding box center [123, 159] width 199 height 14
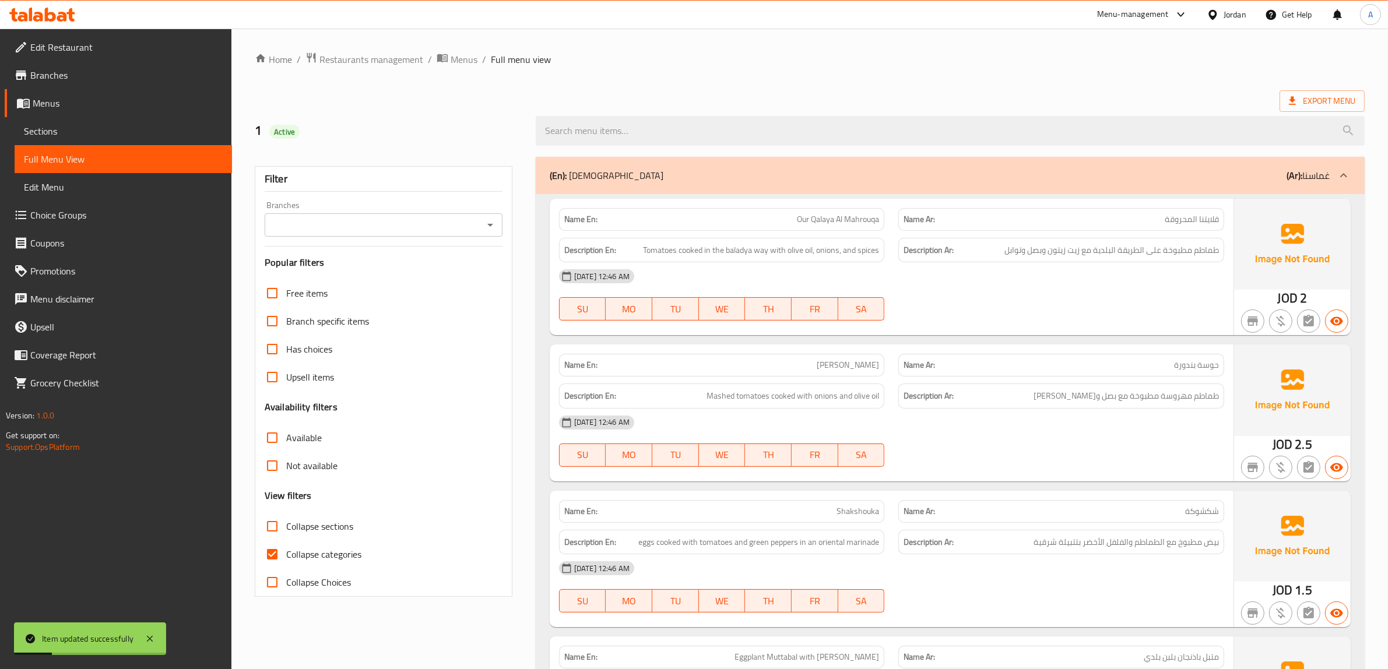
click at [312, 556] on span "Collapse categories" at bounding box center [323, 554] width 75 height 14
click at [286, 556] on input "Collapse categories" at bounding box center [272, 554] width 28 height 28
checkbox input "false"
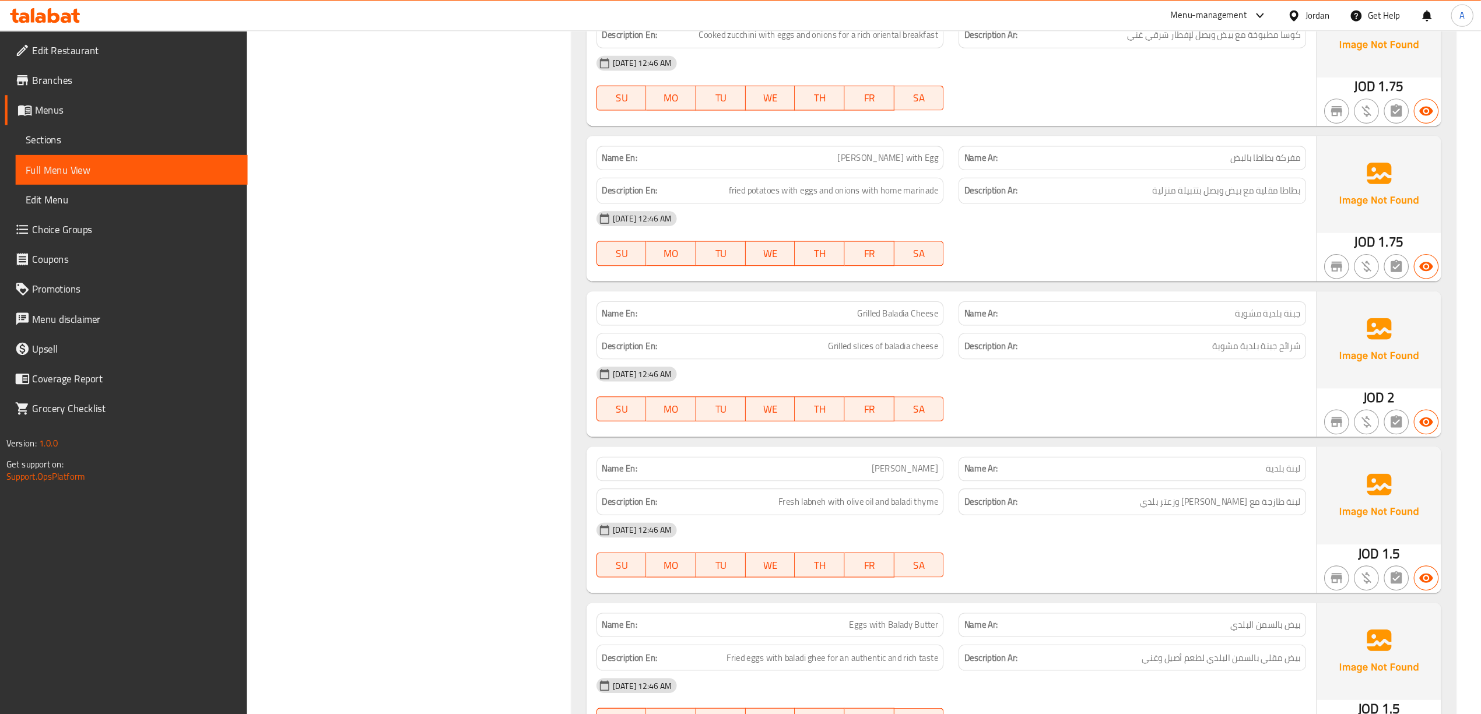
scroll to position [1239, 0]
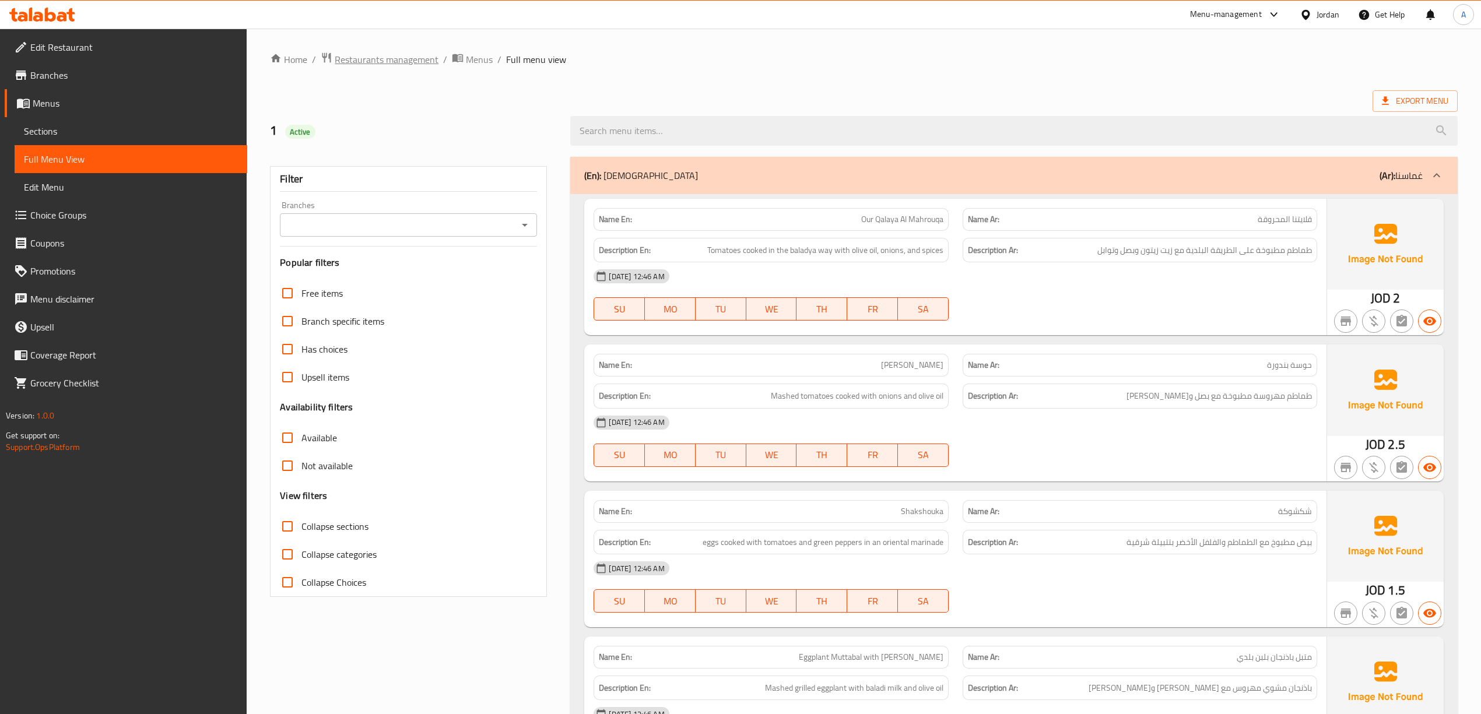
click at [400, 61] on span "Restaurants management" at bounding box center [387, 59] width 104 height 14
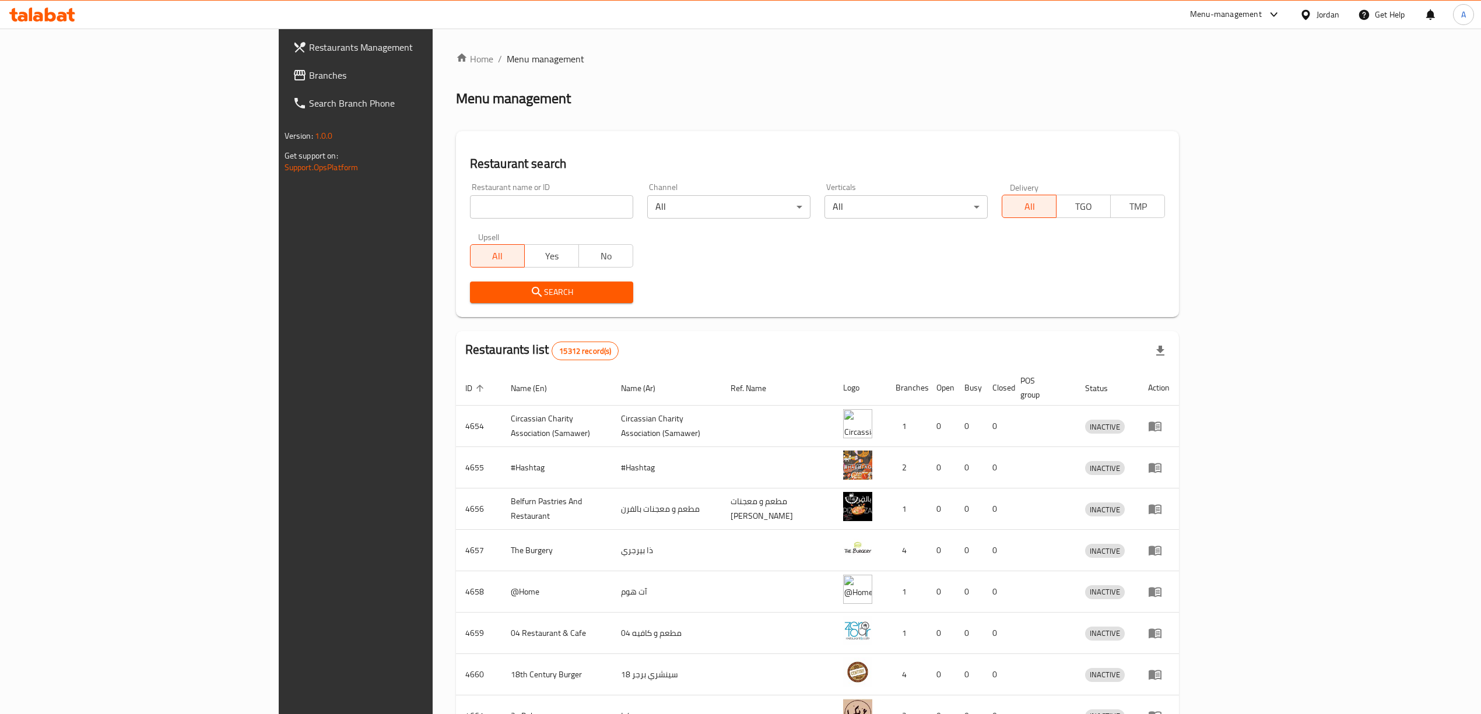
click at [597, 120] on div "Home / Menu management Menu management Restaurant search Restaurant name or ID …" at bounding box center [817, 455] width 723 height 807
click at [1323, 14] on div "Jordan" at bounding box center [1327, 14] width 23 height 13
type input "e"
click at [1203, 91] on div "[GEOGRAPHIC_DATA]" at bounding box center [1213, 92] width 96 height 27
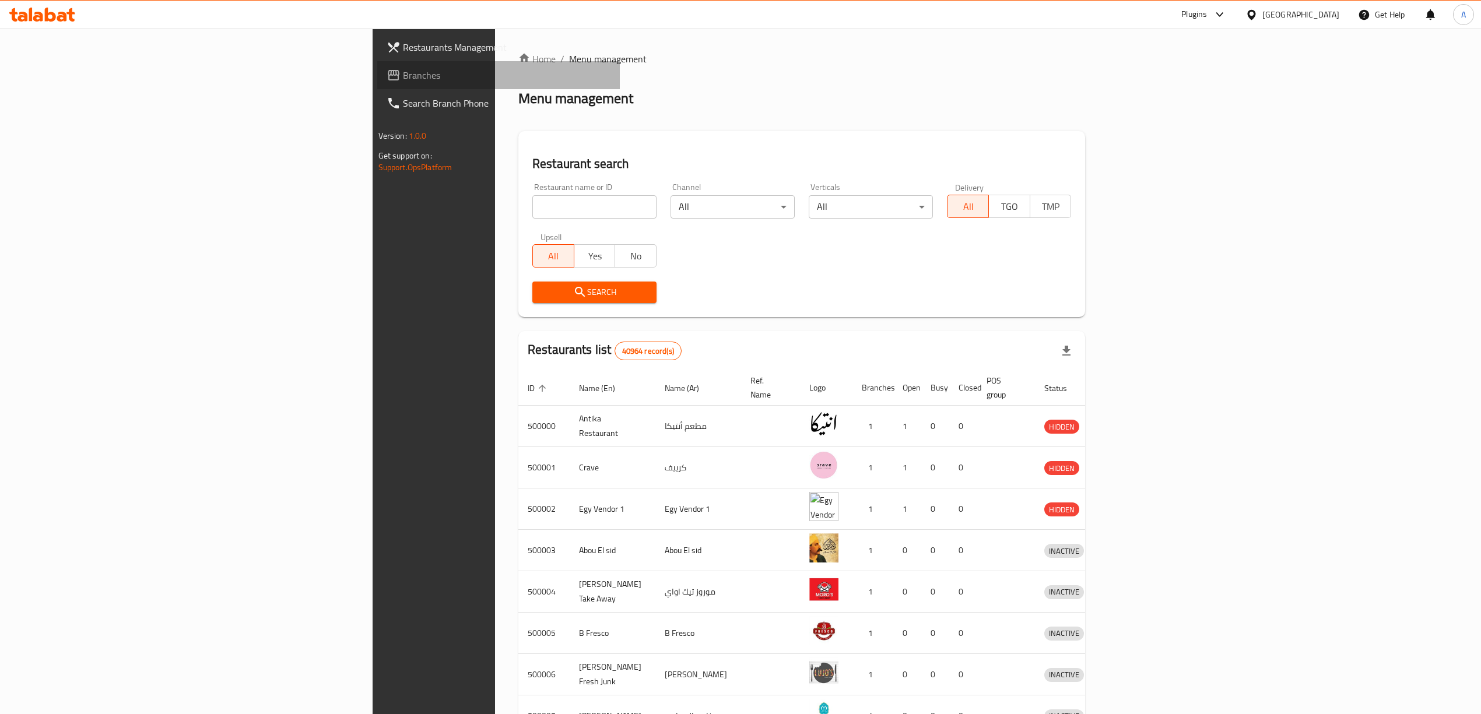
click at [377, 85] on link "Branches" at bounding box center [498, 75] width 242 height 28
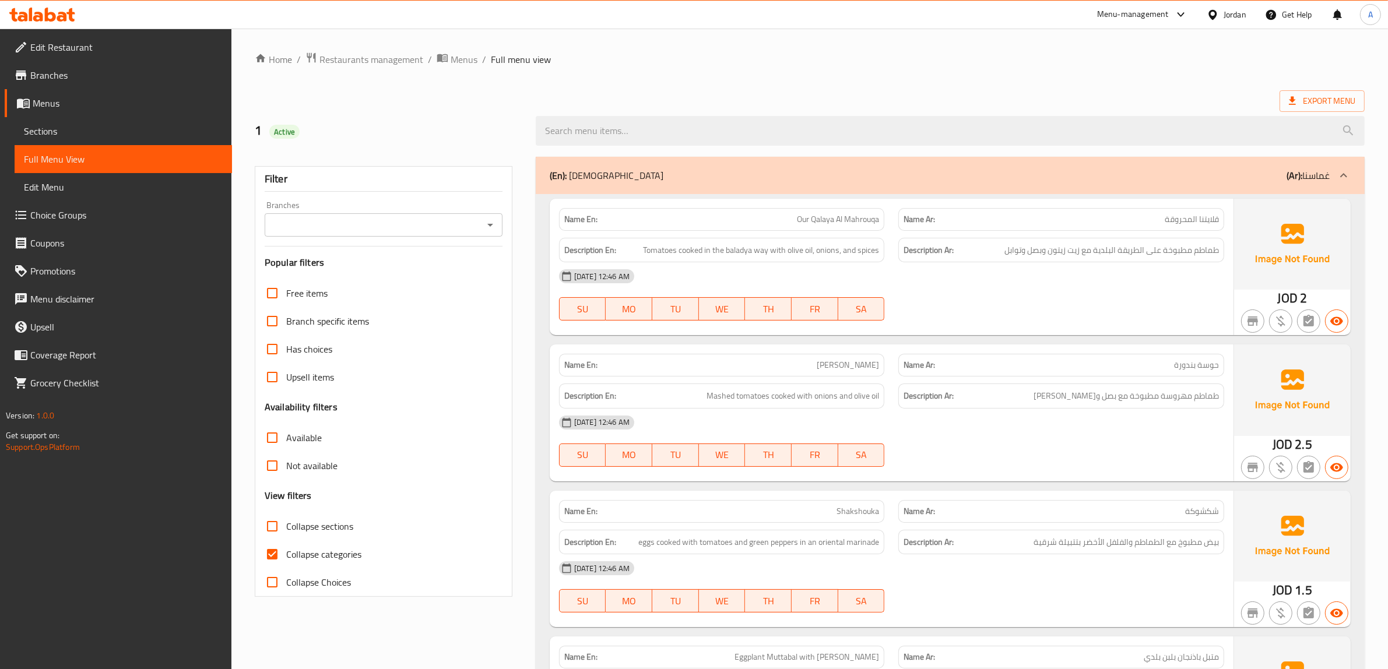
click at [314, 553] on span "Collapse categories" at bounding box center [323, 554] width 75 height 14
click at [286, 553] on input "Collapse categories" at bounding box center [272, 554] width 28 height 28
checkbox input "false"
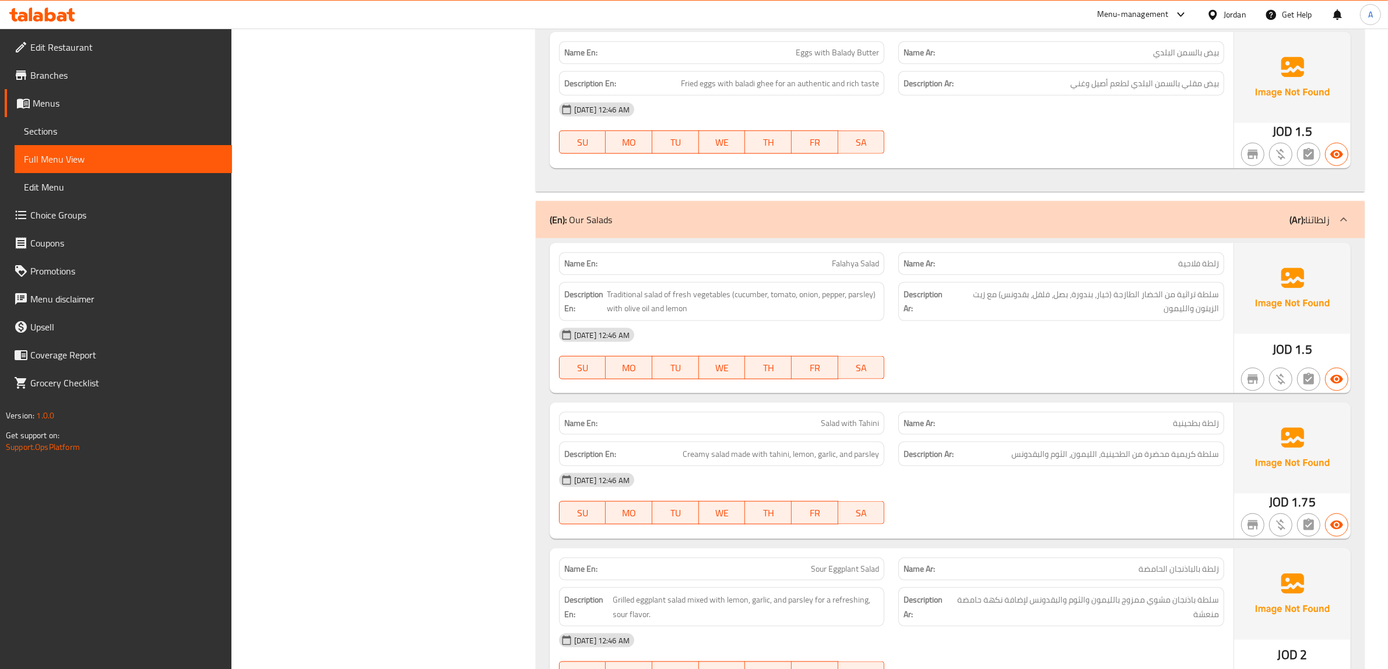
scroll to position [1774, 0]
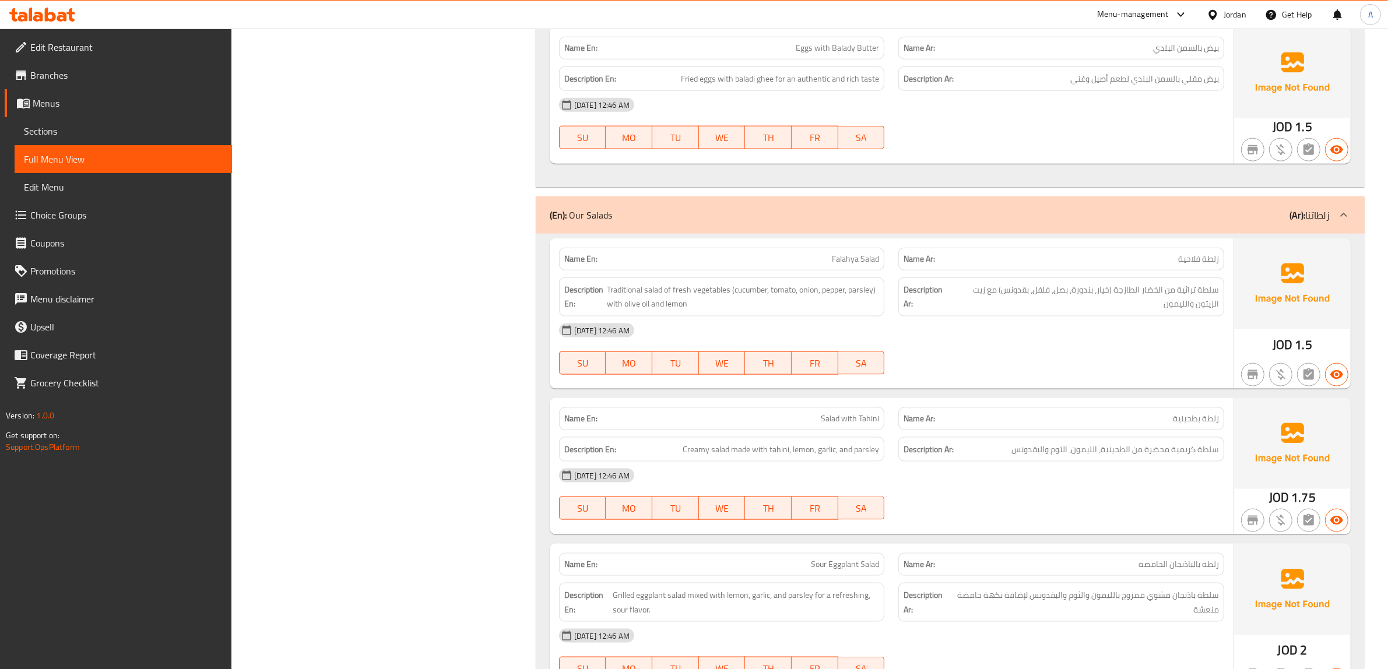
click at [421, 427] on div "Filter Branches Branches Popular filters Free items Branch specific items Has c…" at bounding box center [388, 640] width 281 height 4529
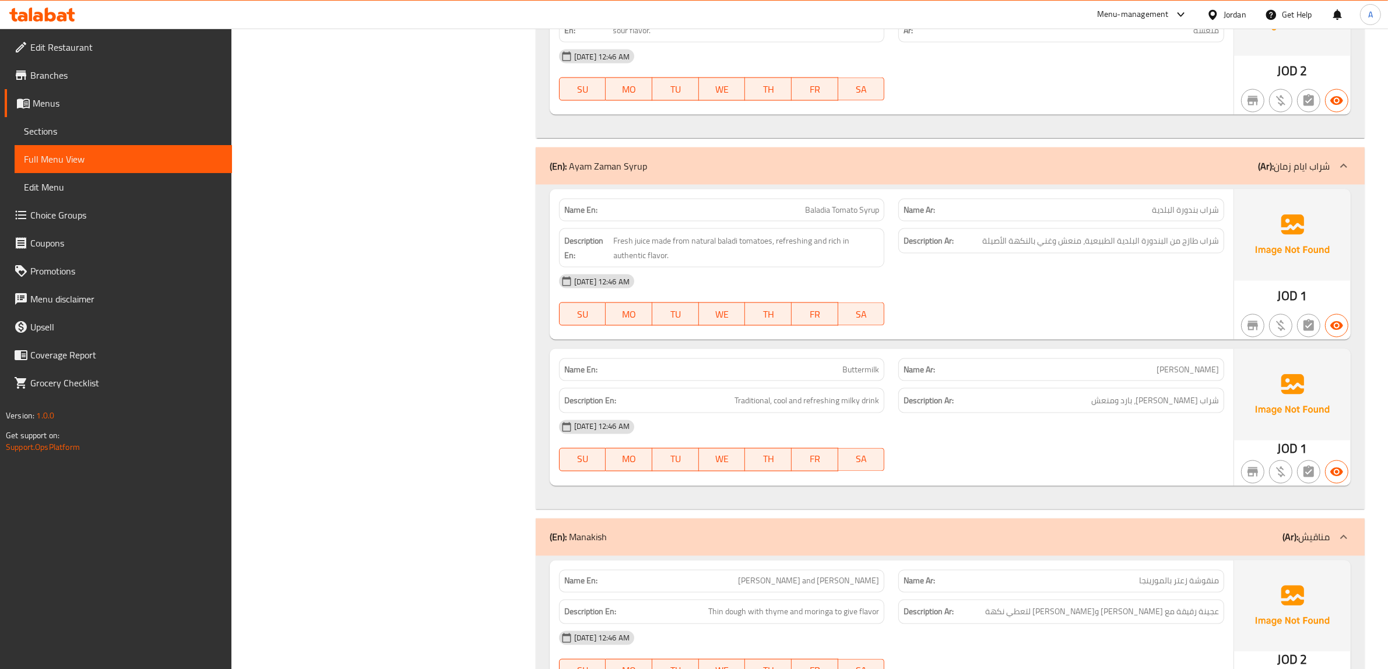
scroll to position [2357, 0]
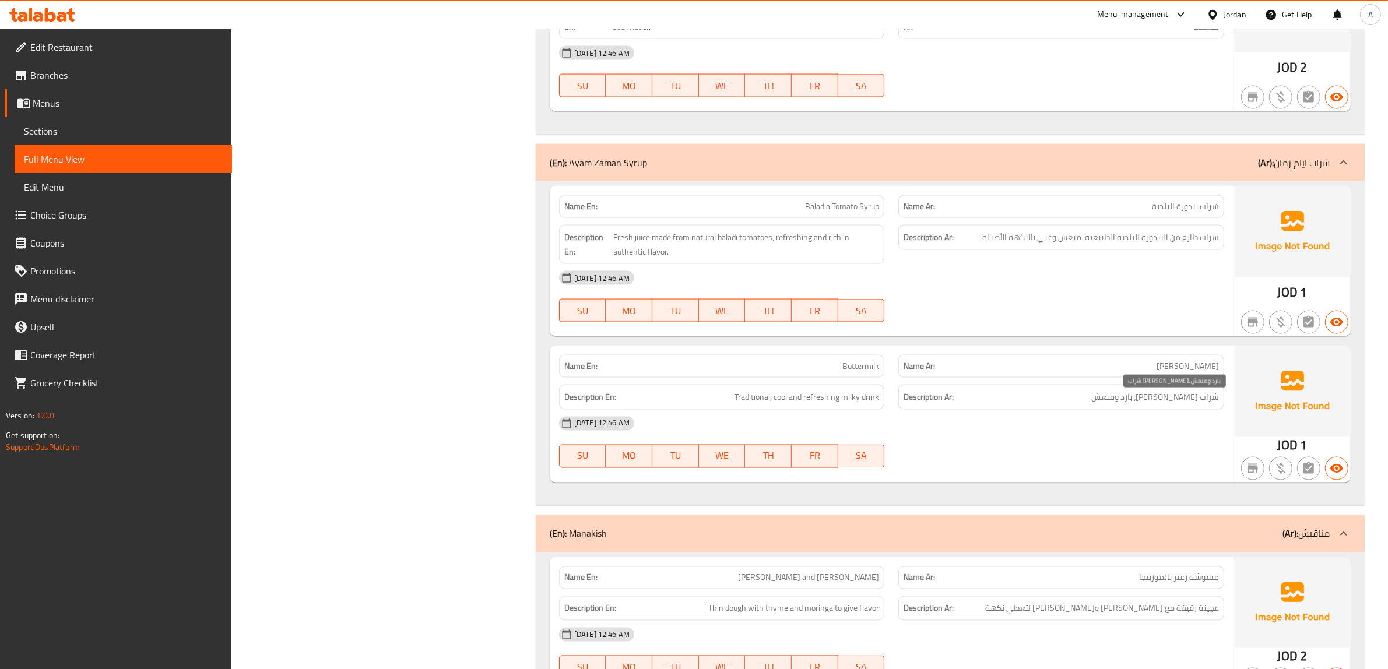
click at [1193, 398] on span "شراب لبني تقليدي، بارد ومنعش" at bounding box center [1155, 397] width 128 height 15
copy span "لبني"
click at [386, 356] on div "Filter Branches Branches Popular filters Free items Branch specific items Has c…" at bounding box center [388, 58] width 281 height 4530
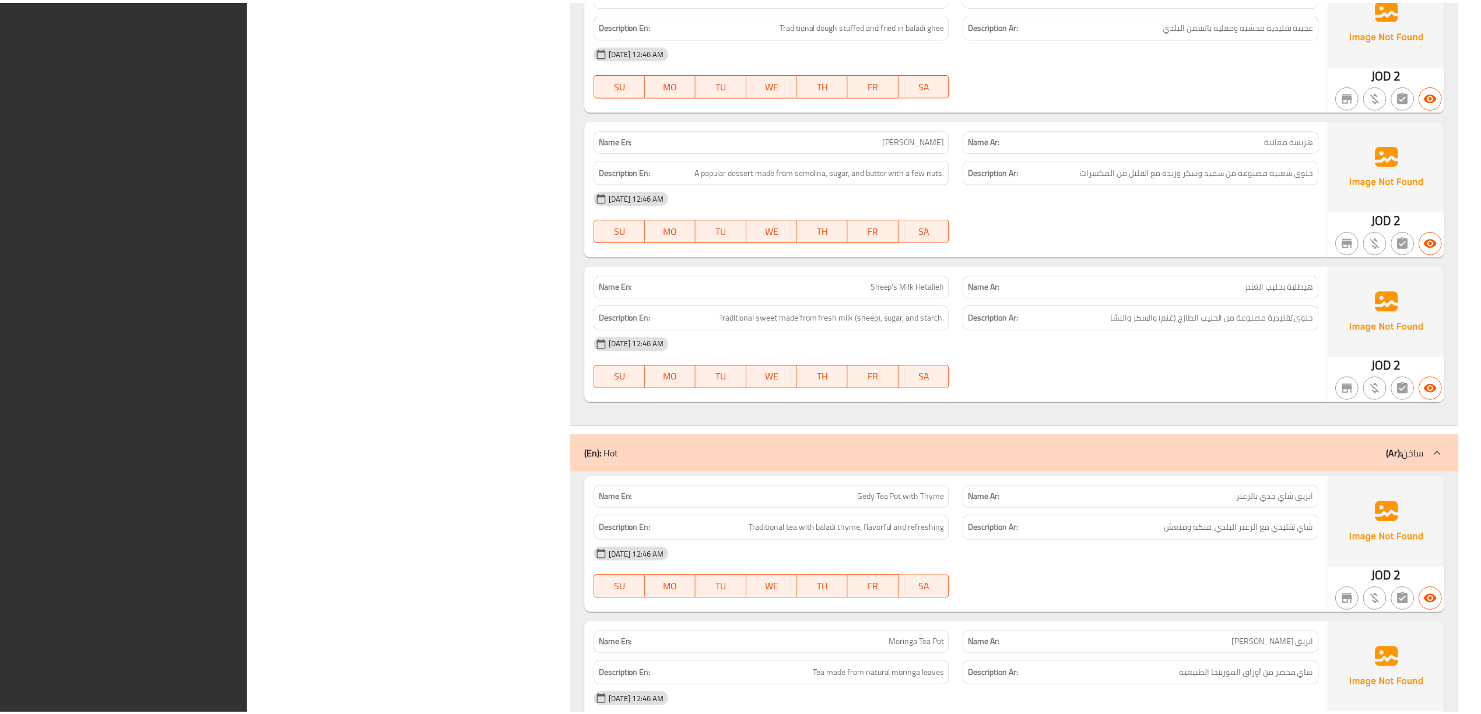
scroll to position [3971, 0]
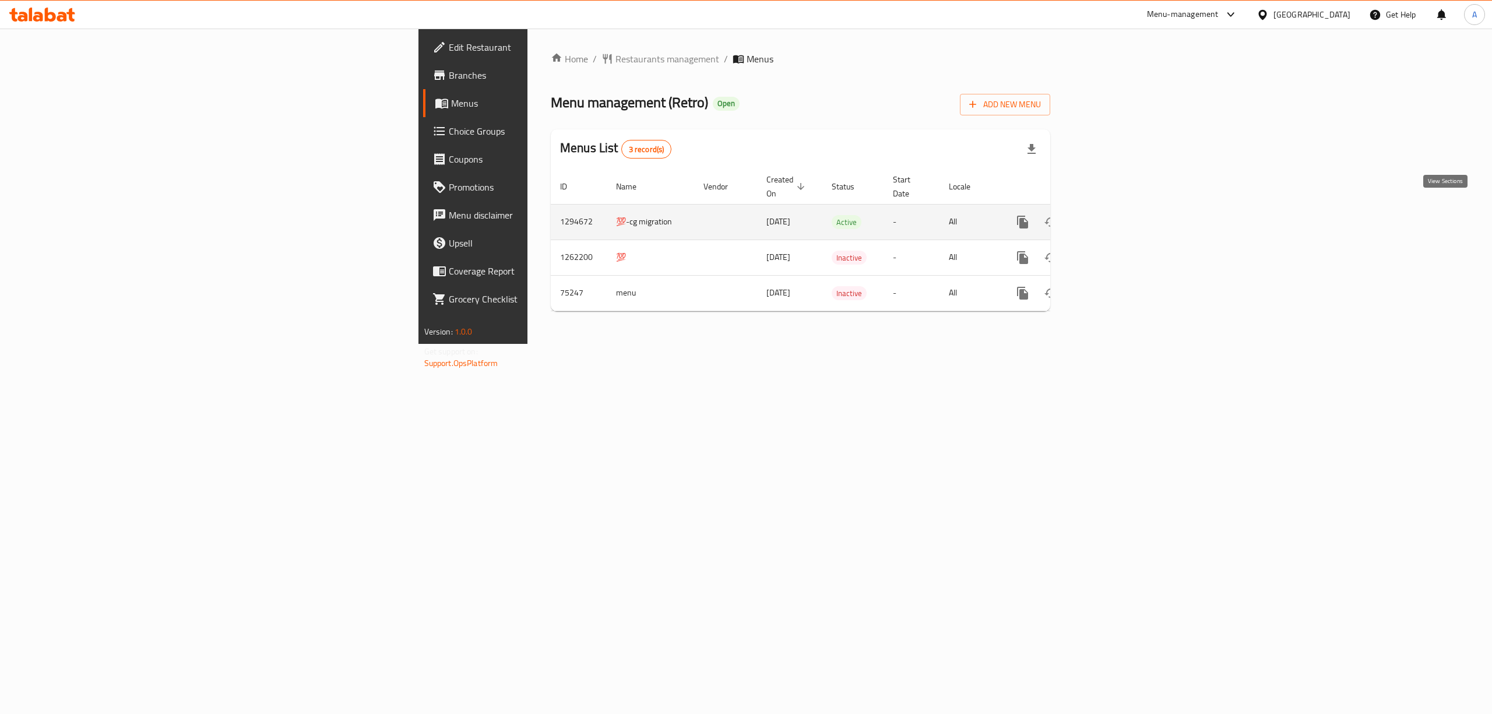
click at [1121, 208] on link "enhanced table" at bounding box center [1107, 222] width 28 height 28
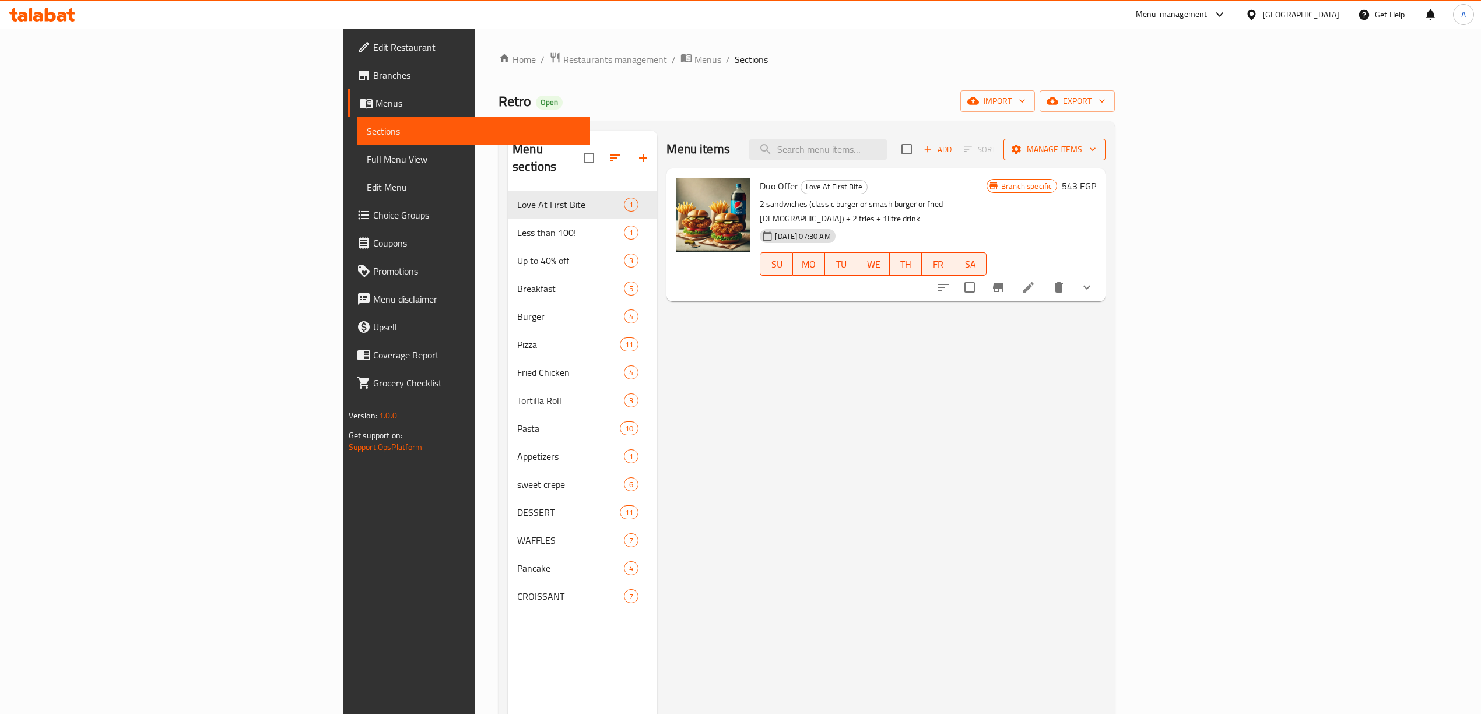
click at [1096, 152] on span "Manage items" at bounding box center [1053, 149] width 83 height 15
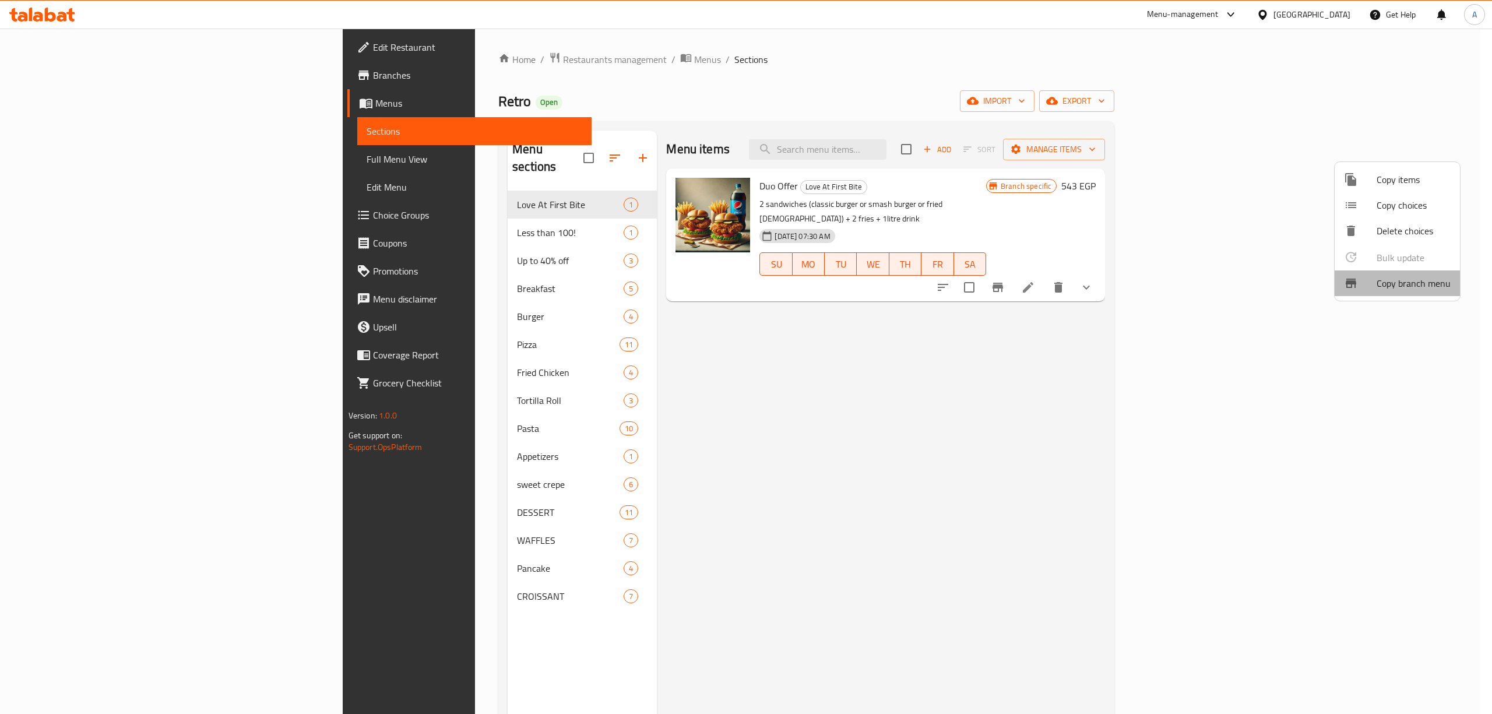
click at [1402, 283] on span "Copy branch menu" at bounding box center [1414, 283] width 74 height 14
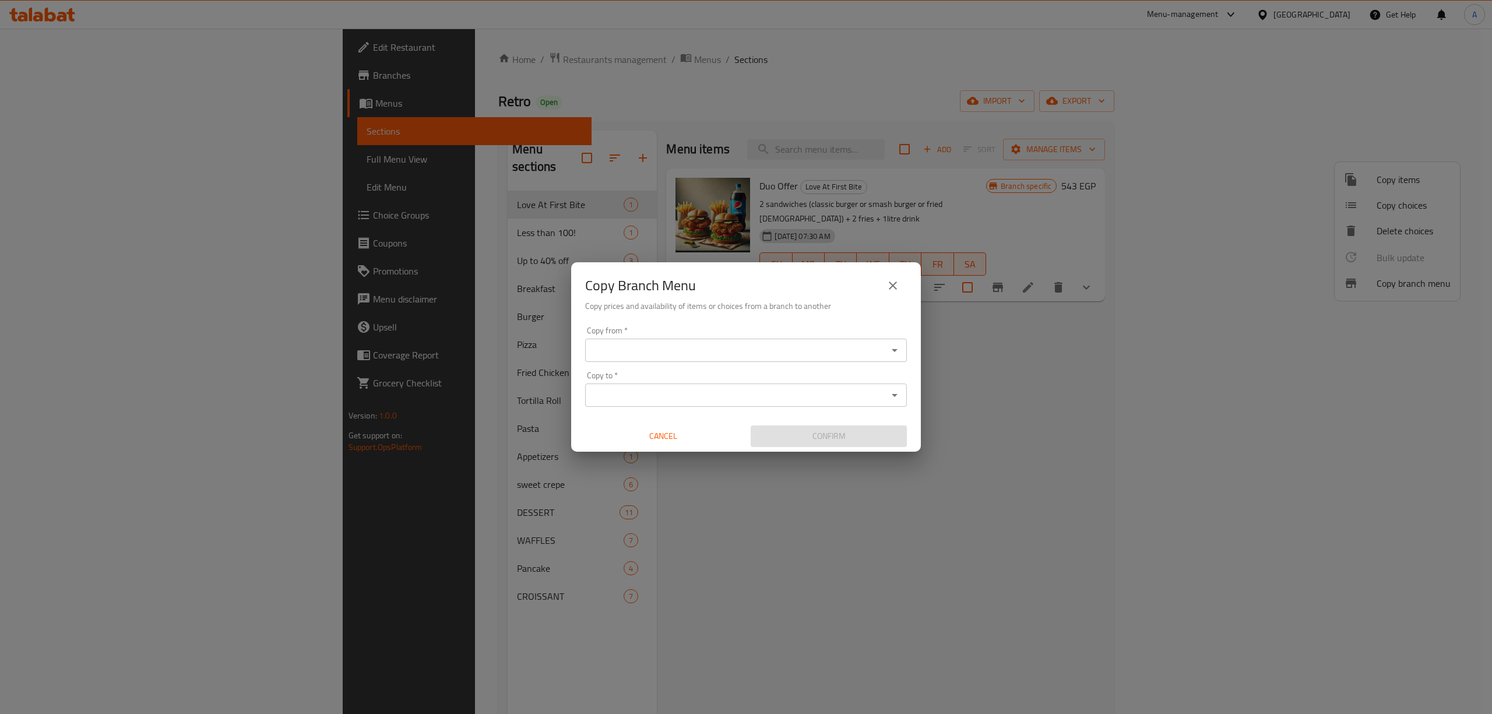
click at [742, 336] on div "Copy from   * Copy from *" at bounding box center [746, 344] width 322 height 36
click at [725, 341] on div "Copy from *" at bounding box center [746, 350] width 322 height 23
click at [736, 341] on div "Copy from *" at bounding box center [746, 350] width 322 height 23
click at [796, 347] on input "Copy from   *" at bounding box center [737, 350] width 296 height 16
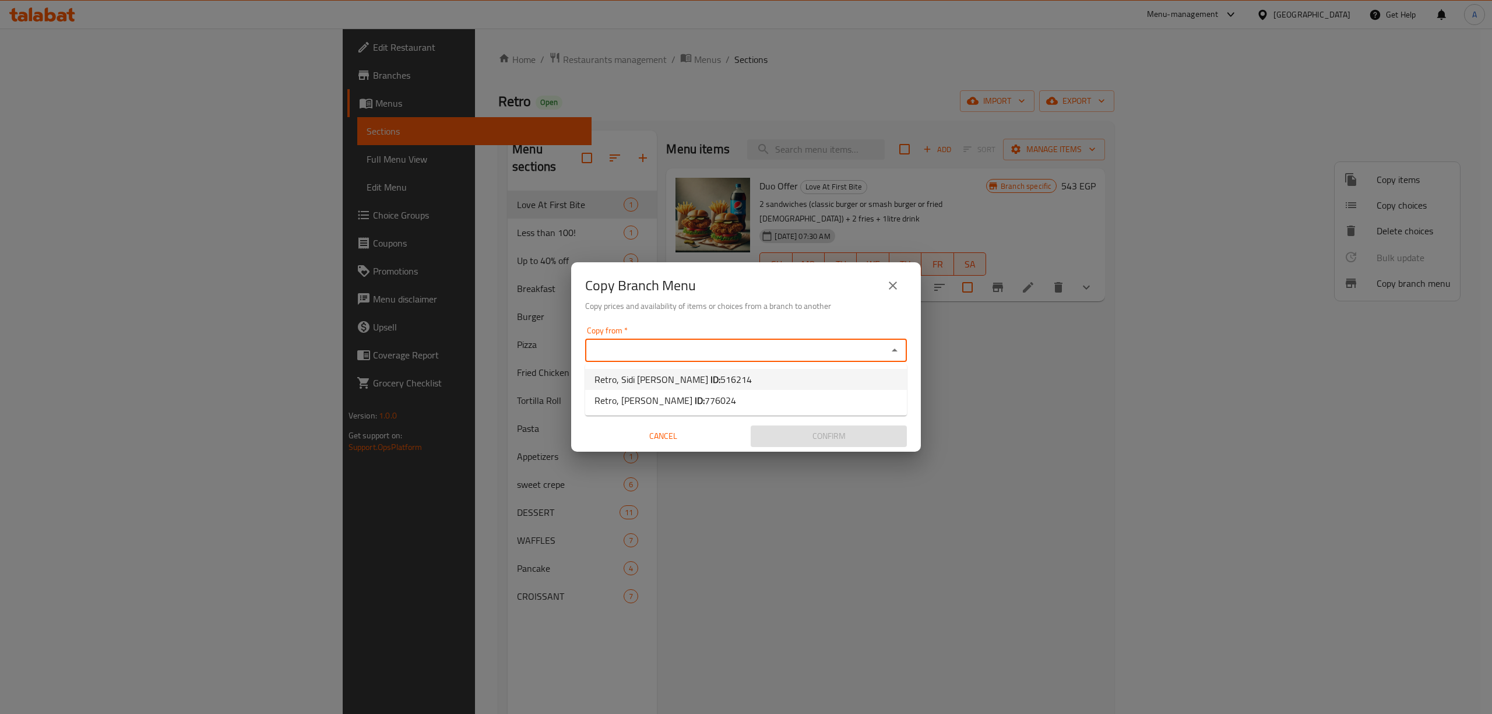
click at [720, 376] on span "516214" at bounding box center [735, 379] width 31 height 17
type input "Retro, Sidi [PERSON_NAME]"
click at [688, 391] on input "Copy to   *" at bounding box center [737, 395] width 296 height 16
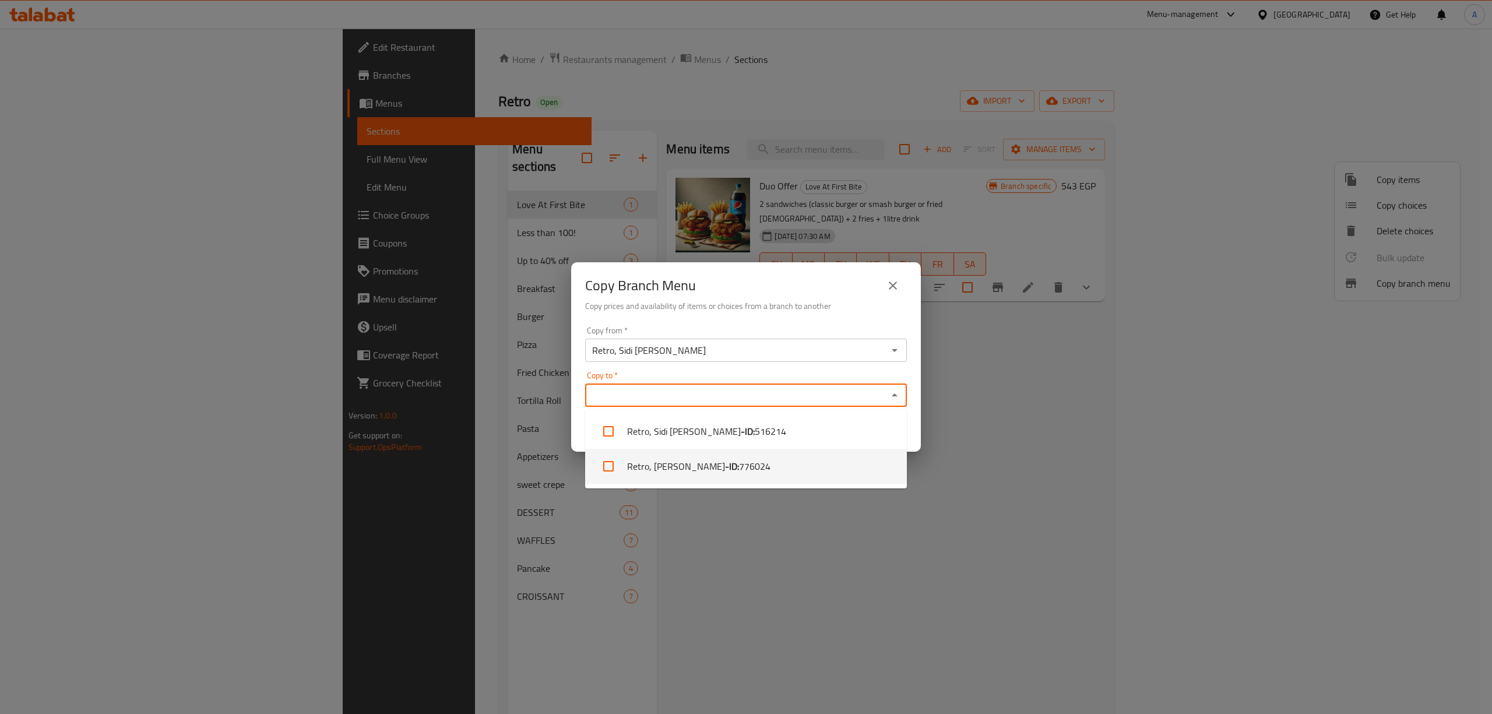
click at [683, 470] on li "Retro, [PERSON_NAME] - ID: 776024" at bounding box center [746, 466] width 322 height 35
checkbox input "true"
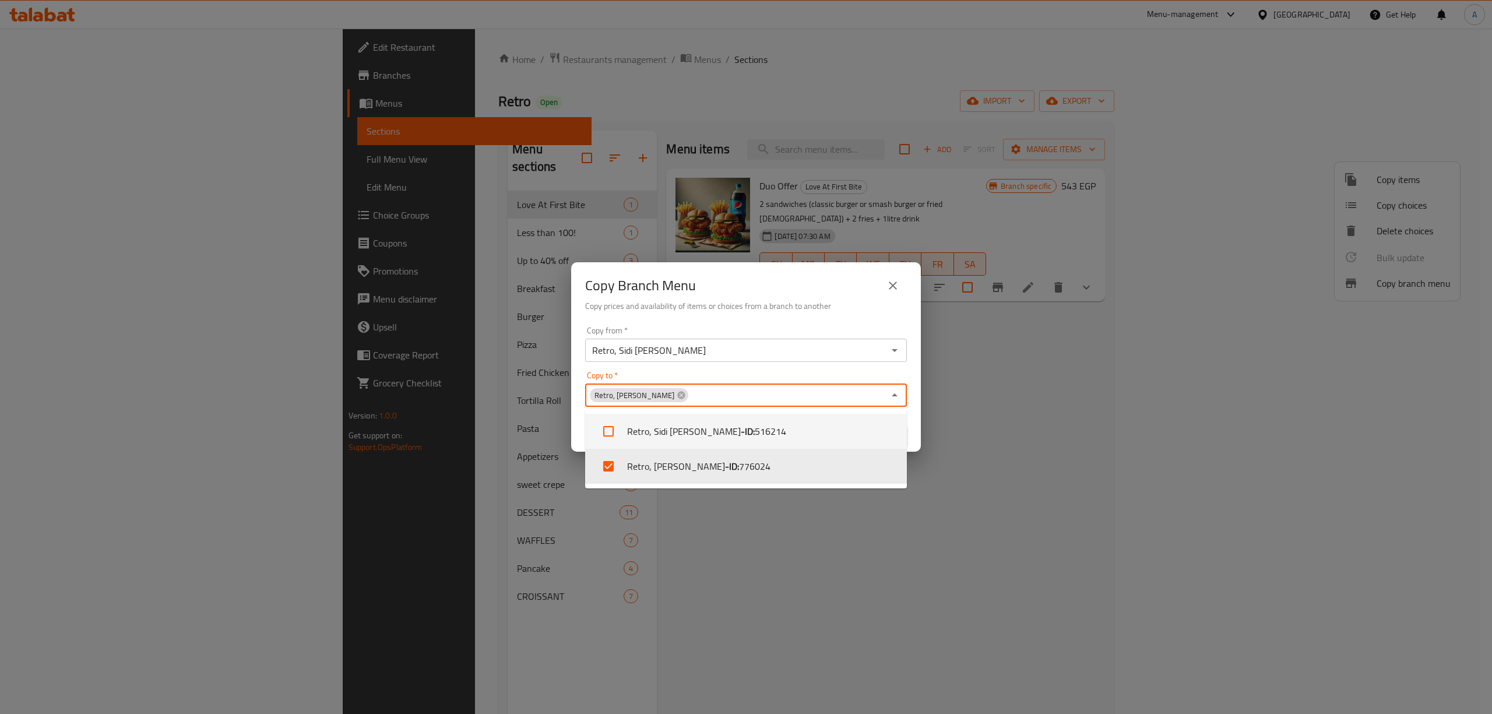
click at [685, 294] on h2 "Copy Branch Menu" at bounding box center [640, 285] width 111 height 19
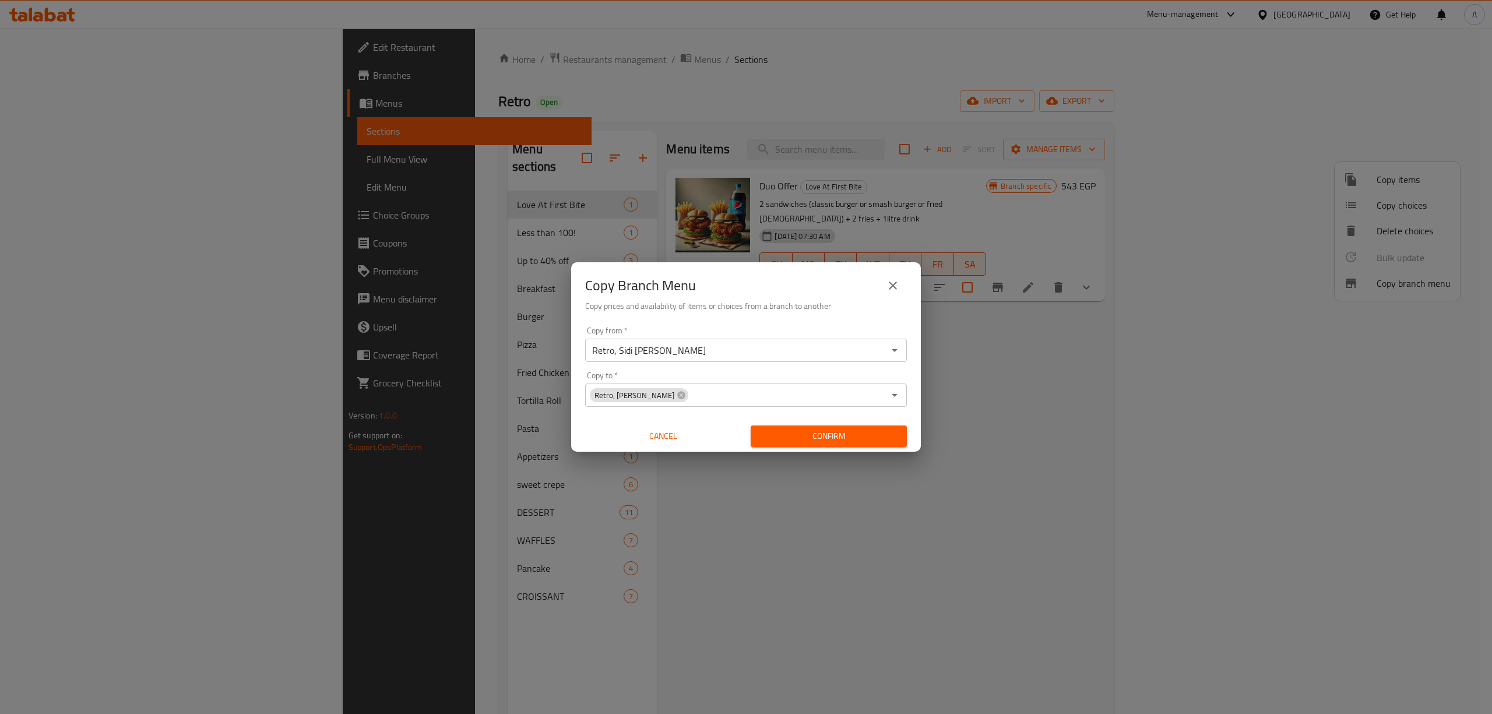
click at [820, 430] on span "Confirm" at bounding box center [829, 436] width 138 height 15
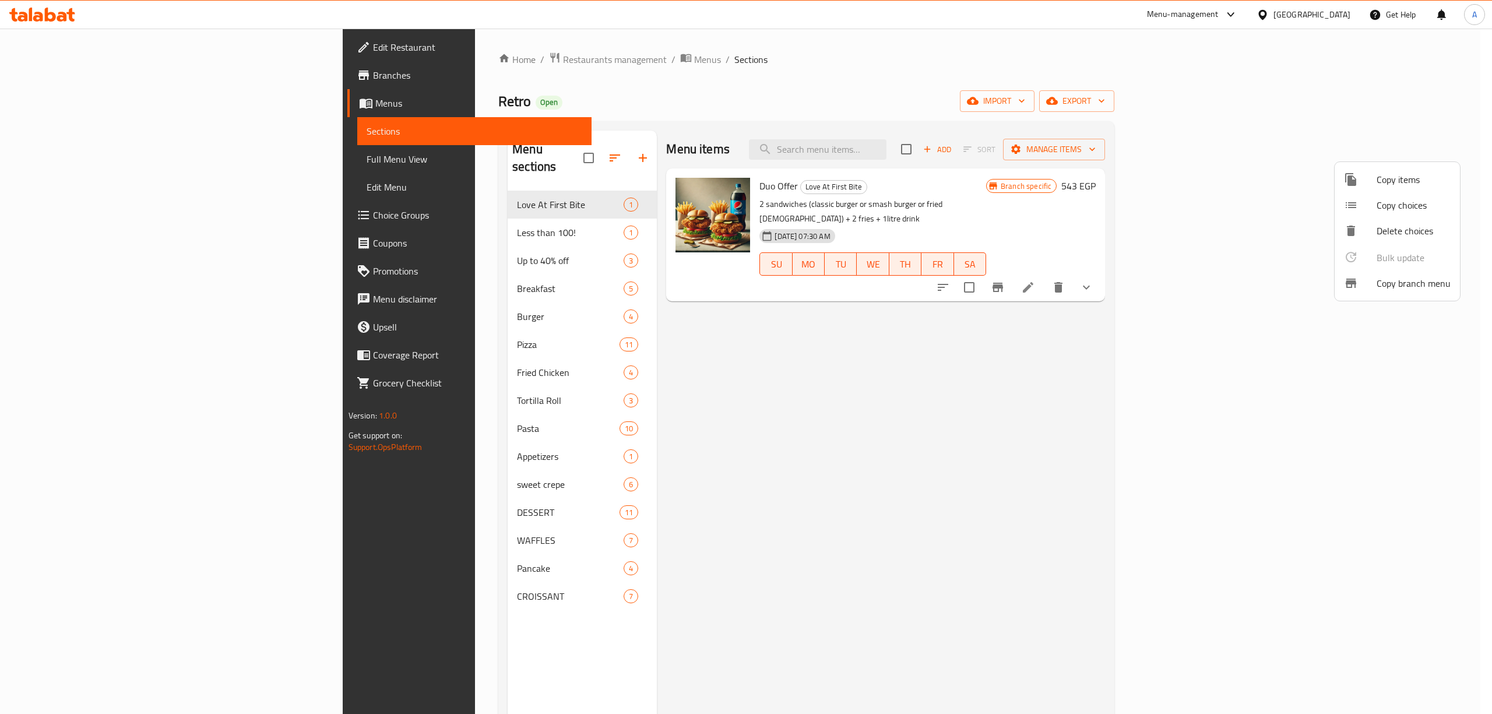
click at [86, 77] on div at bounding box center [746, 357] width 1492 height 714
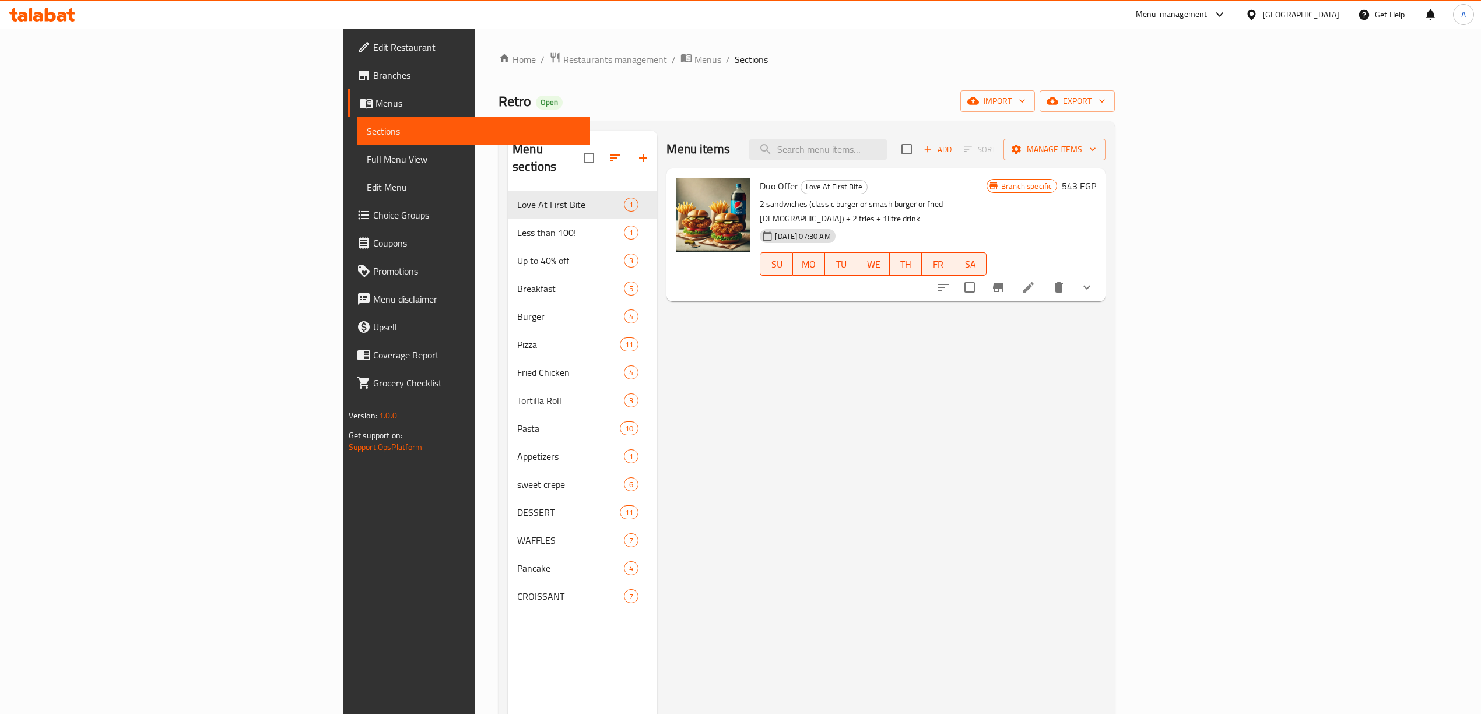
click at [373, 77] on span "Branches" at bounding box center [477, 75] width 208 height 14
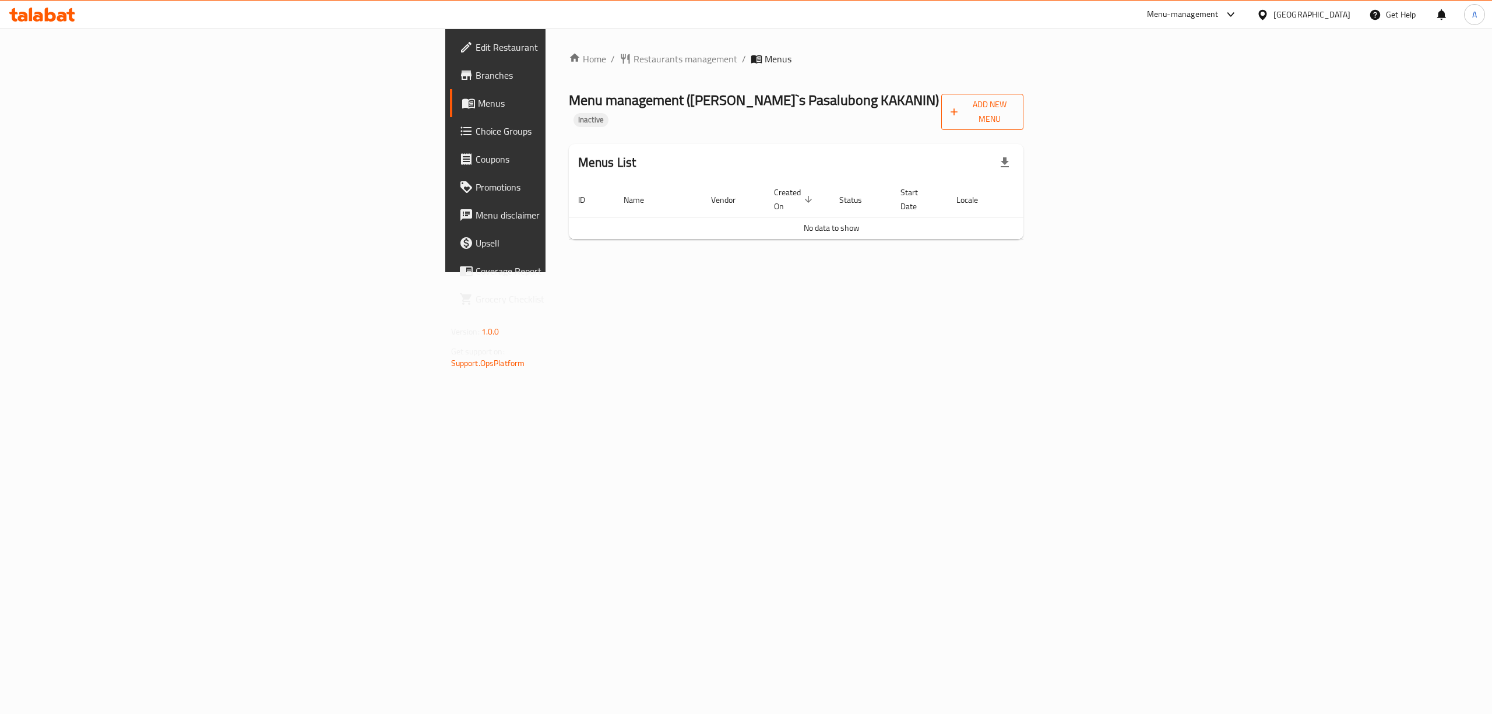
click at [1014, 108] on span "Add New Menu" at bounding box center [983, 111] width 64 height 29
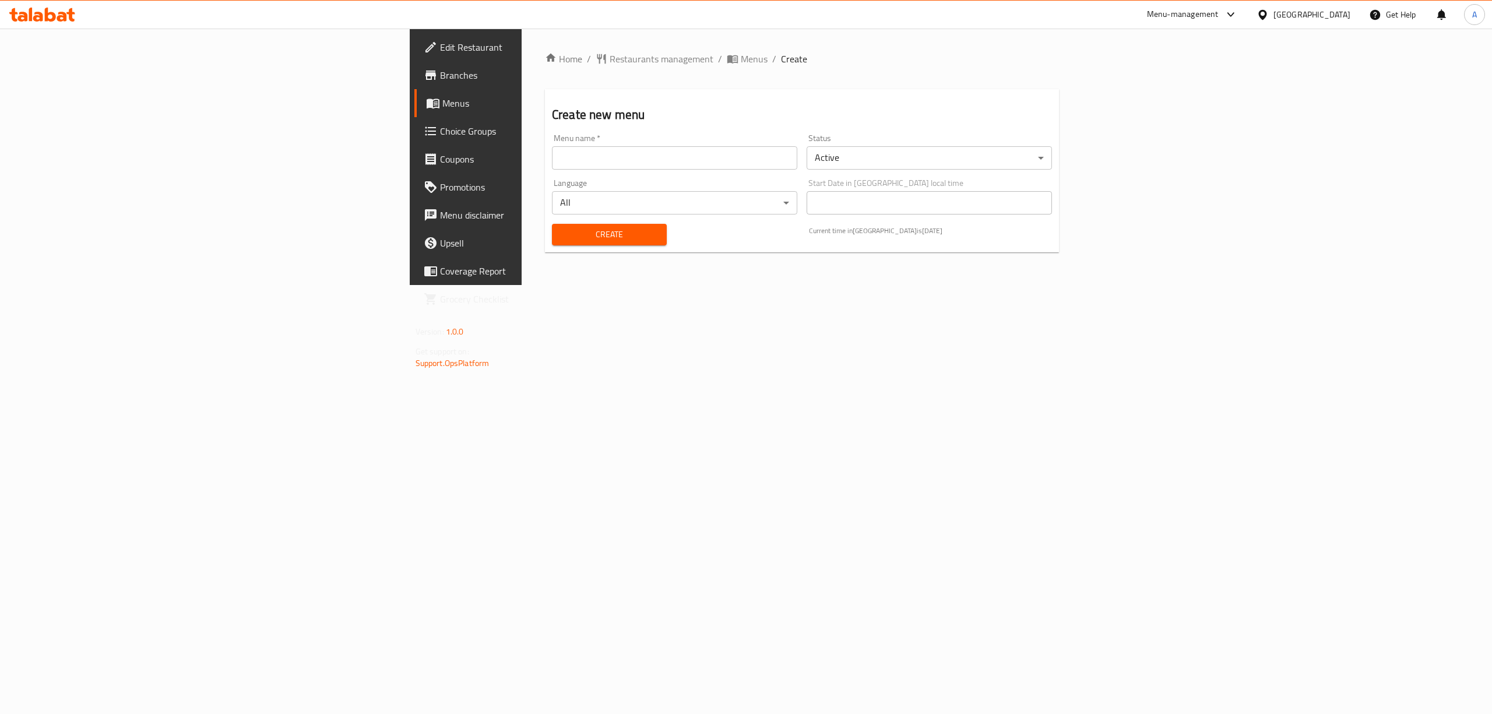
click at [552, 168] on input "text" at bounding box center [674, 157] width 245 height 23
type input "1"
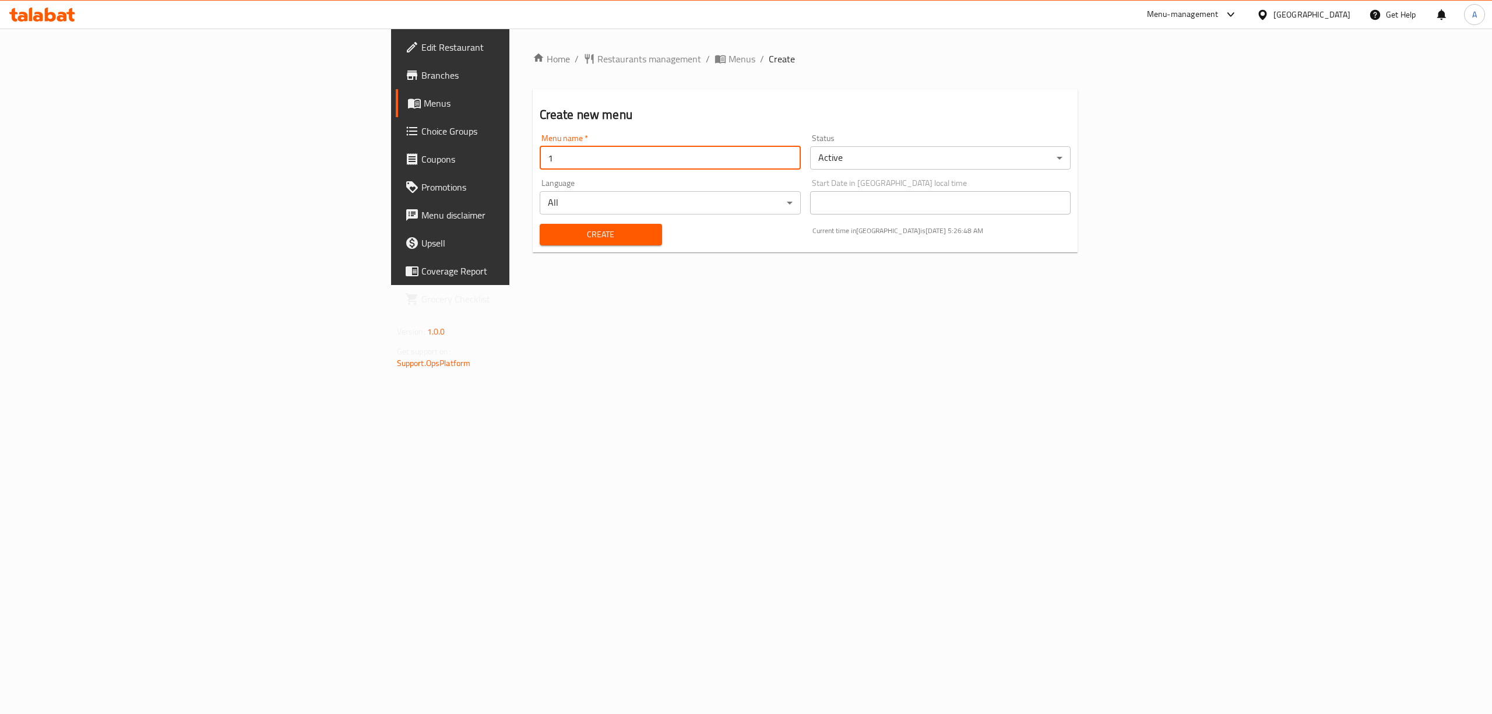
click at [549, 233] on span "Create" at bounding box center [601, 234] width 104 height 15
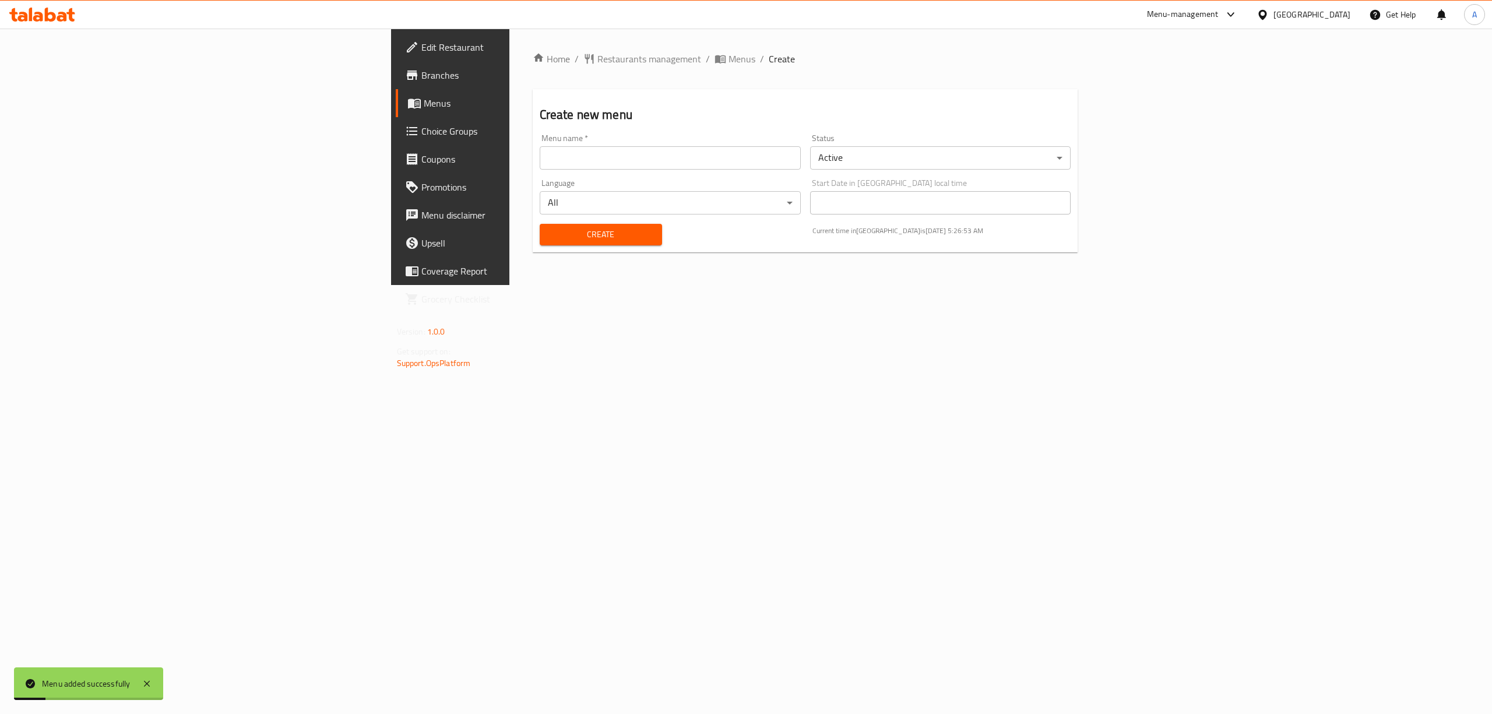
click at [424, 101] on span "Menus" at bounding box center [528, 103] width 208 height 14
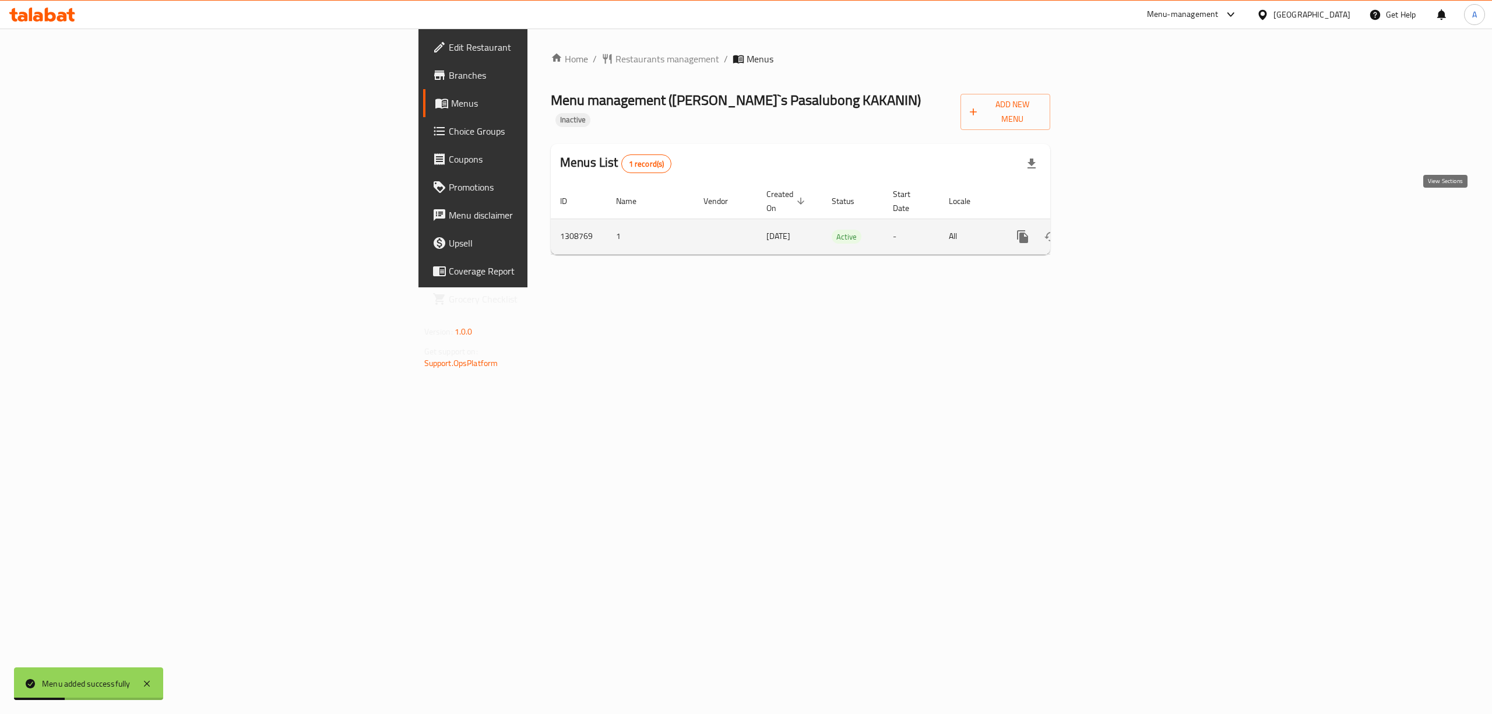
click at [1121, 223] on link "enhanced table" at bounding box center [1107, 237] width 28 height 28
